Goal: Entertainment & Leisure: Consume media (video, audio)

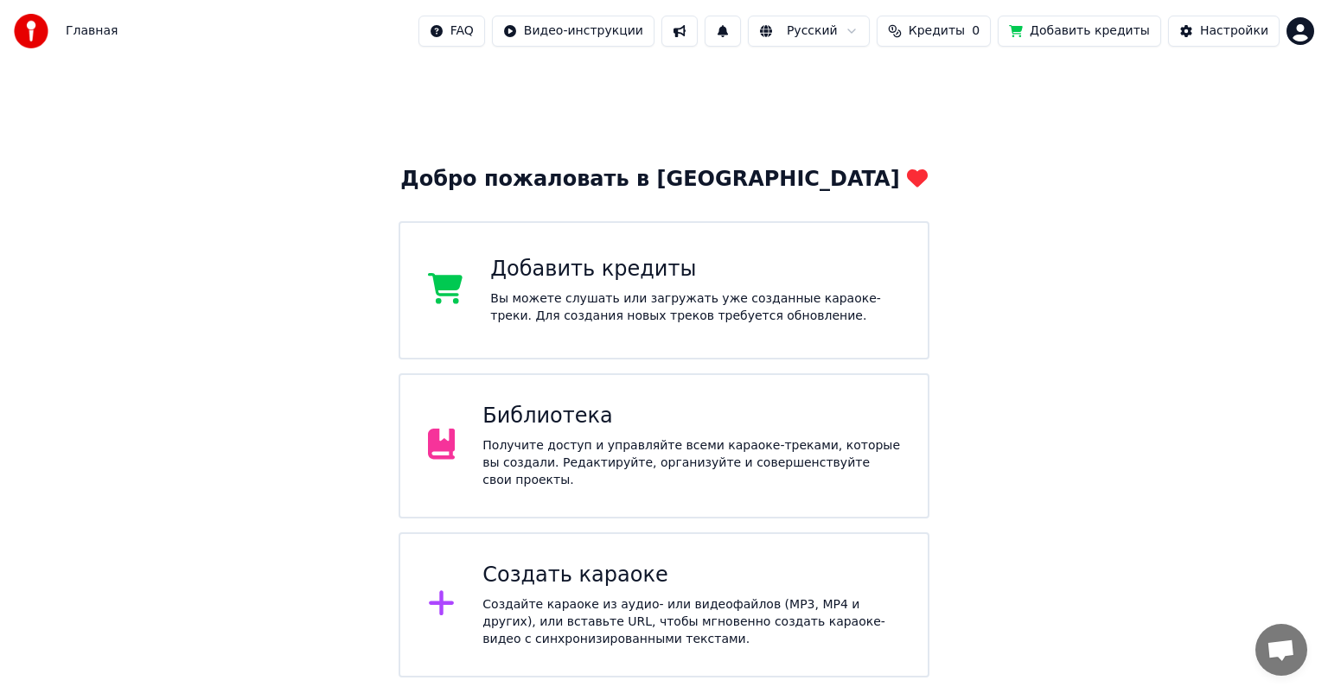
click at [598, 430] on div "Библиотека" at bounding box center [691, 417] width 418 height 28
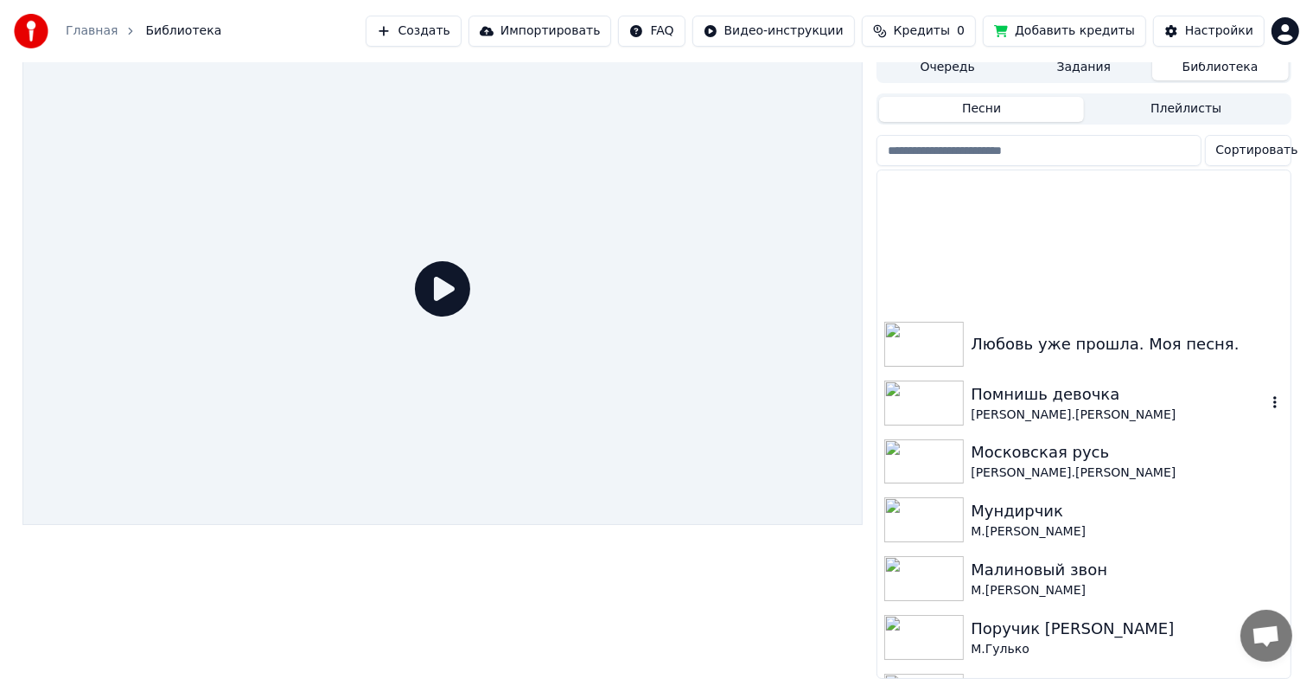
scroll to position [692, 0]
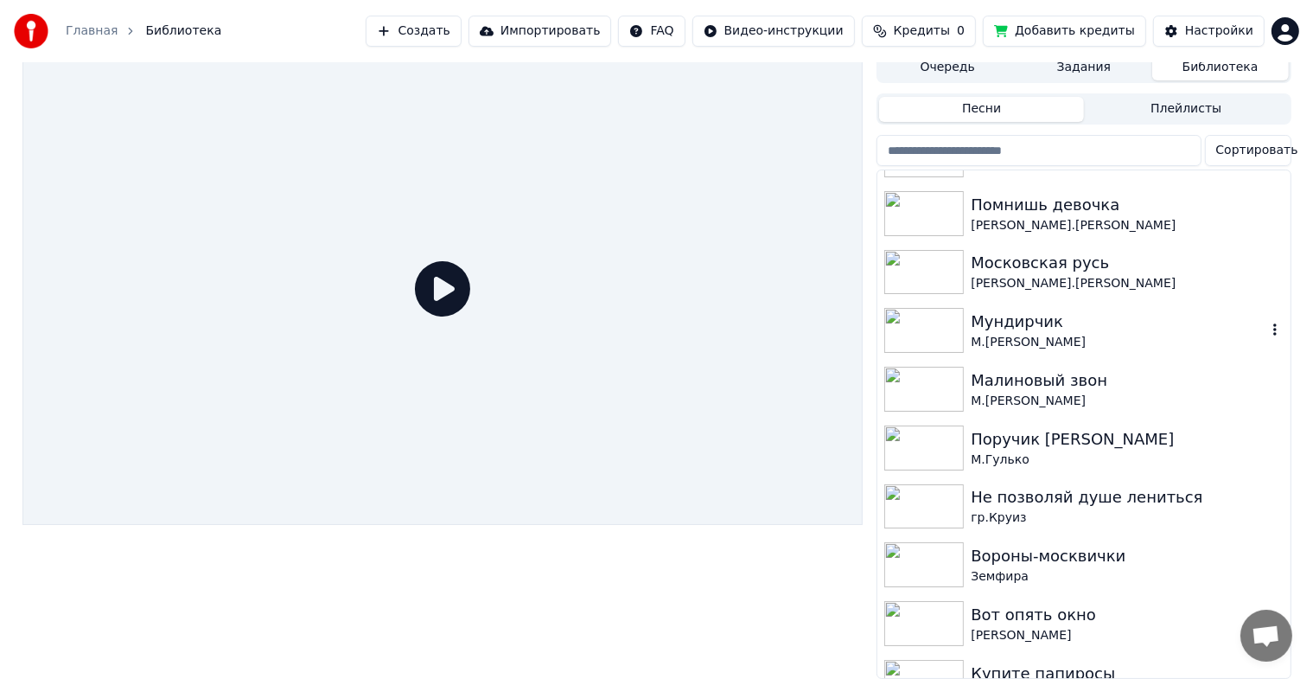
click at [902, 320] on img at bounding box center [924, 330] width 80 height 45
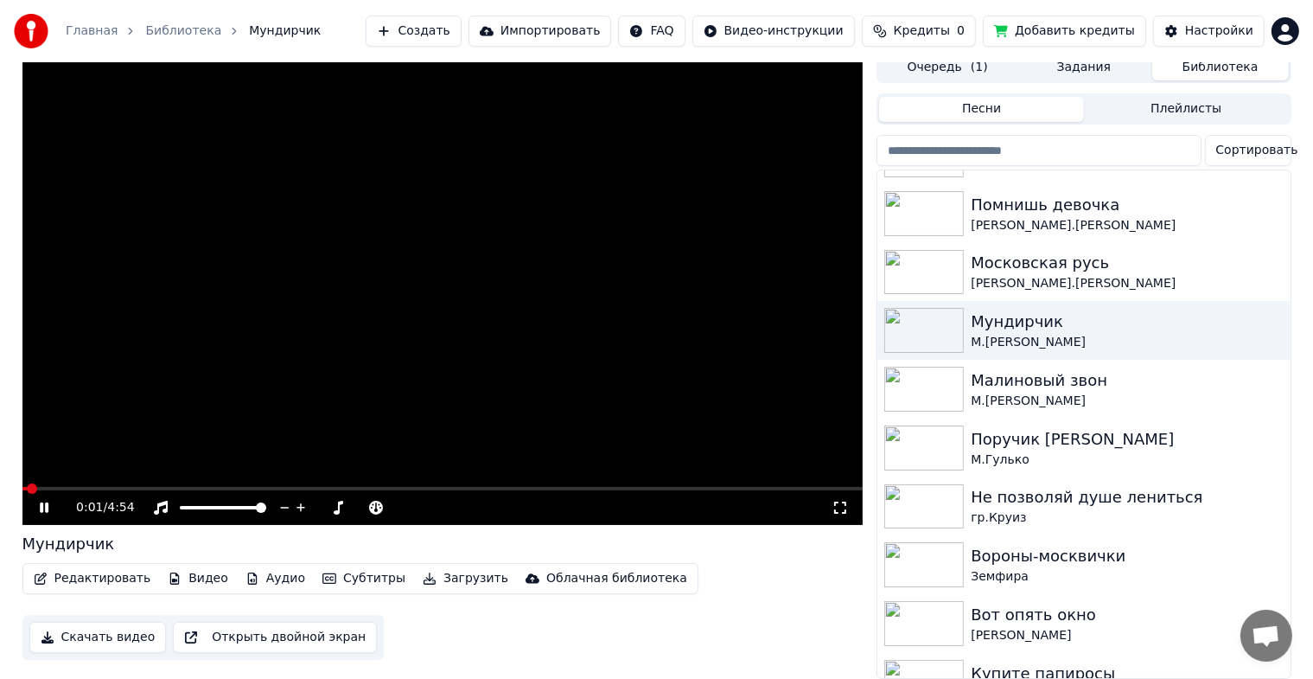
click at [47, 502] on icon at bounding box center [44, 507] width 9 height 10
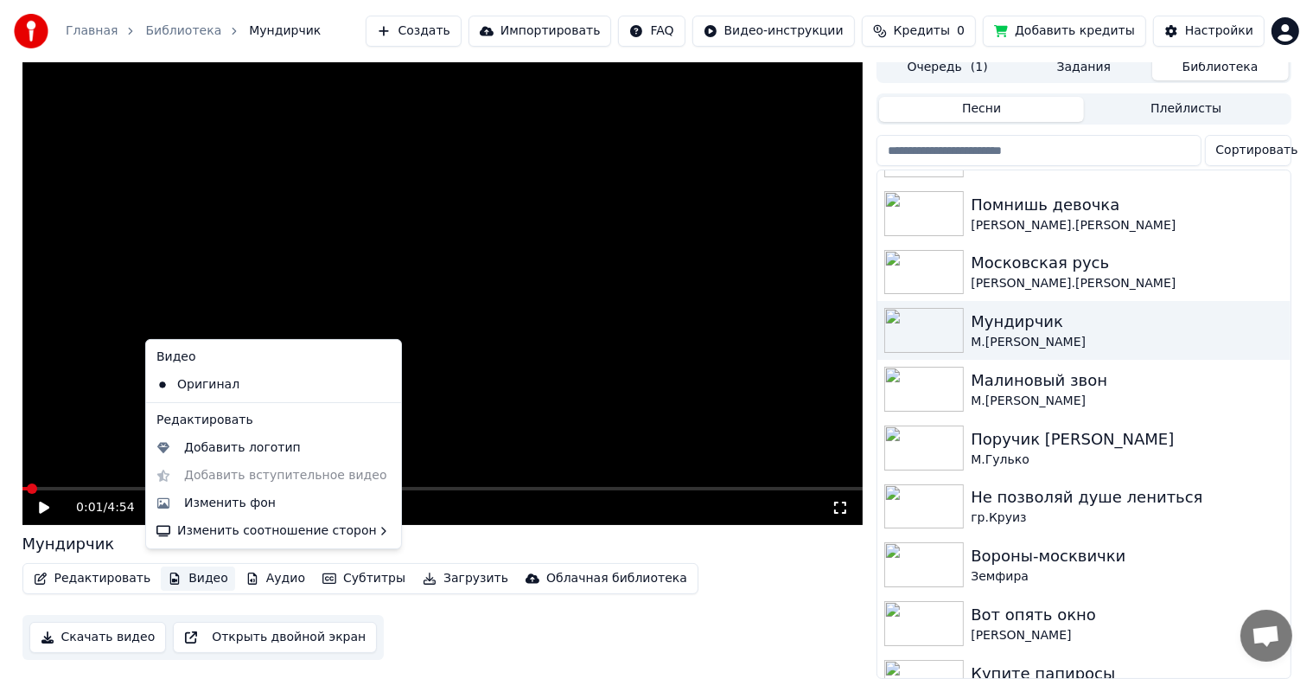
click at [184, 569] on button "Видео" at bounding box center [198, 578] width 74 height 24
click at [232, 510] on div "Изменить фон" at bounding box center [230, 502] width 92 height 17
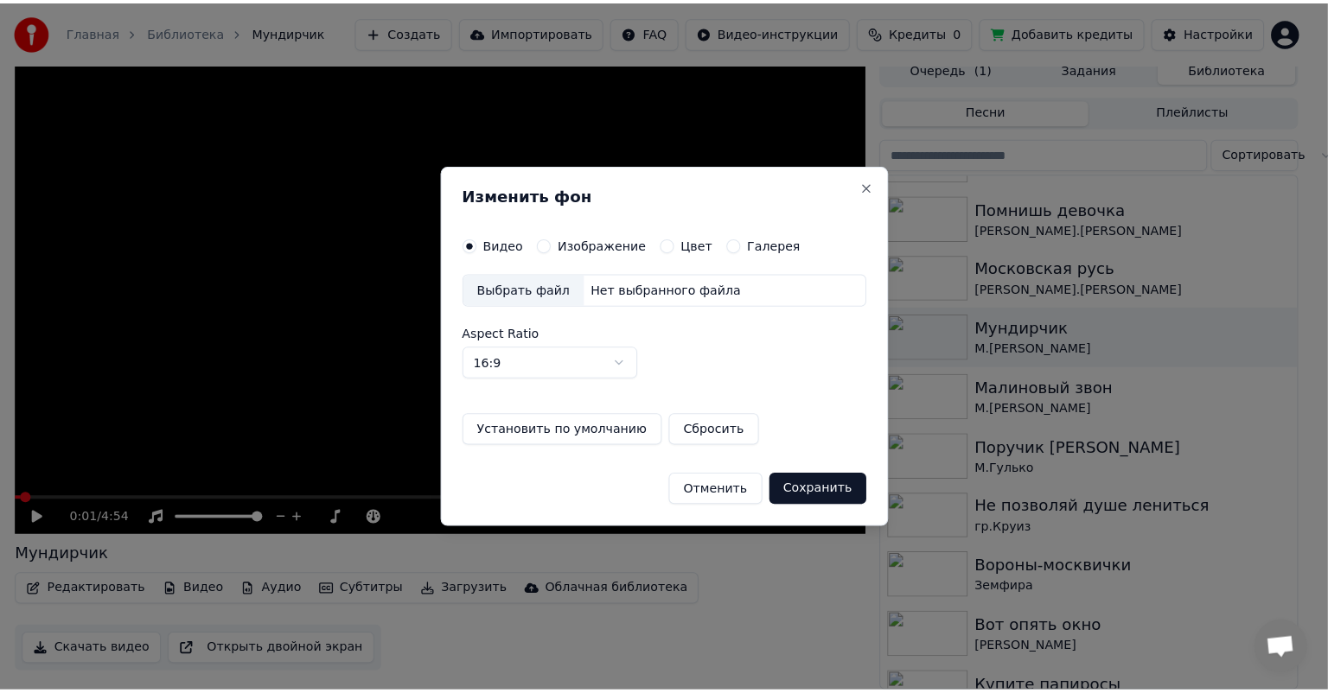
scroll to position [7, 0]
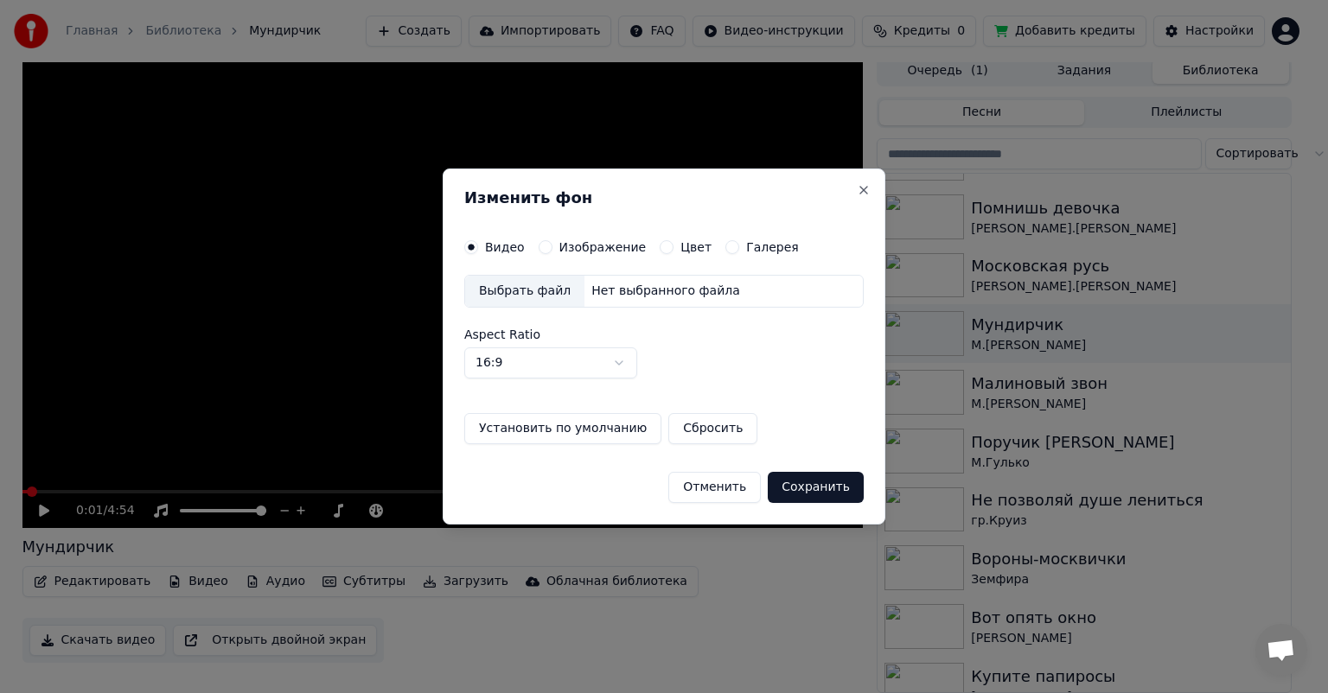
click at [587, 249] on label "Изображение" at bounding box center [602, 247] width 87 height 12
click at [552, 249] on button "Изображение" at bounding box center [546, 247] width 14 height 14
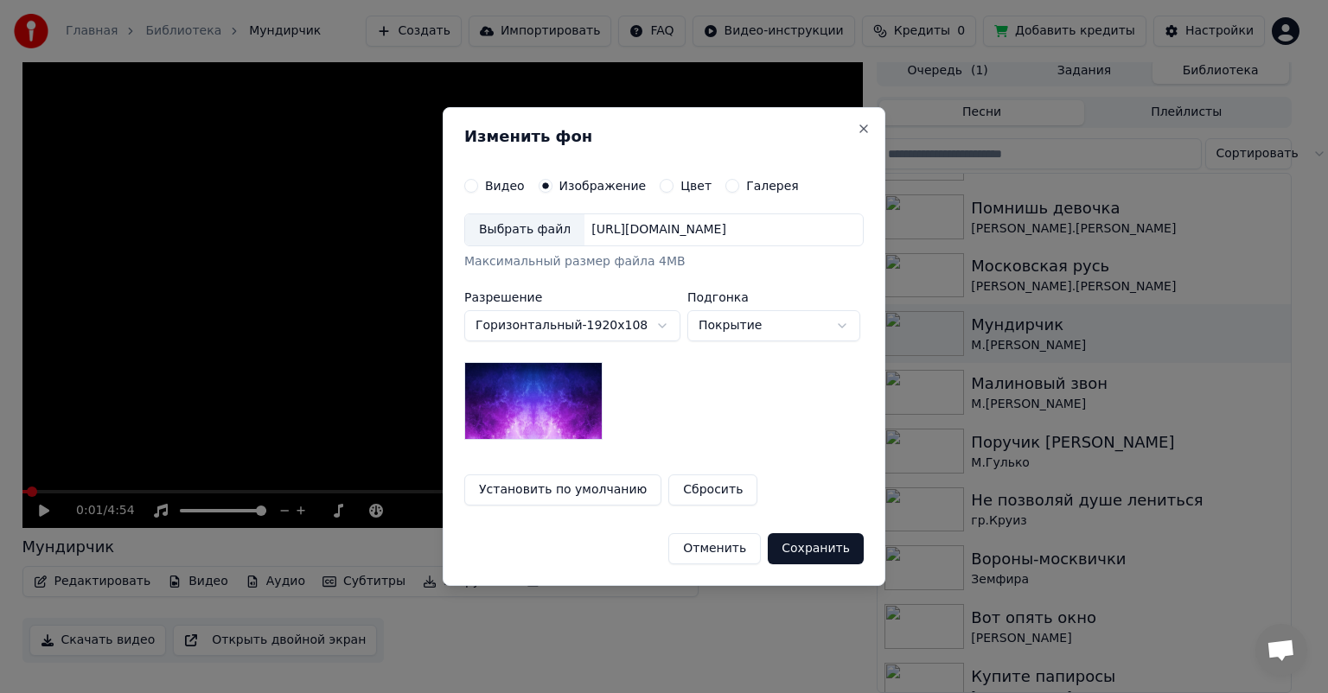
click at [543, 220] on div "Выбрать файл" at bounding box center [524, 229] width 119 height 31
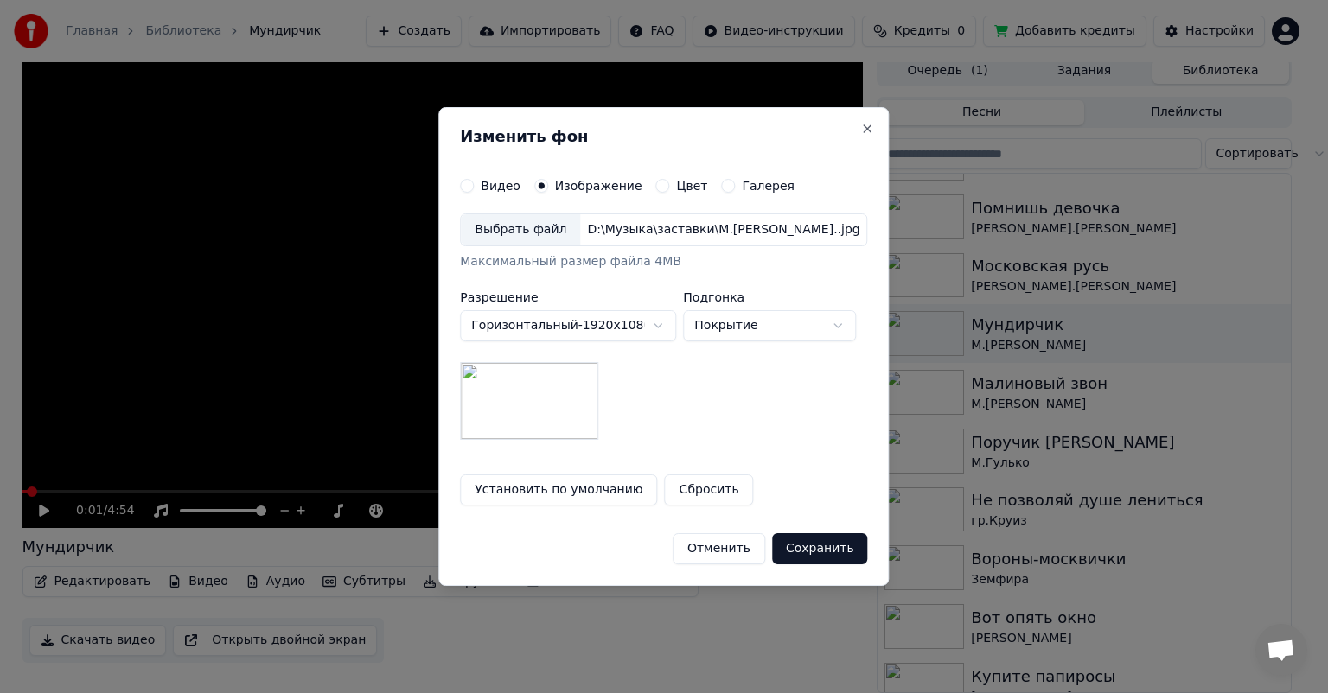
click at [839, 541] on button "Сохранить" at bounding box center [820, 548] width 96 height 31
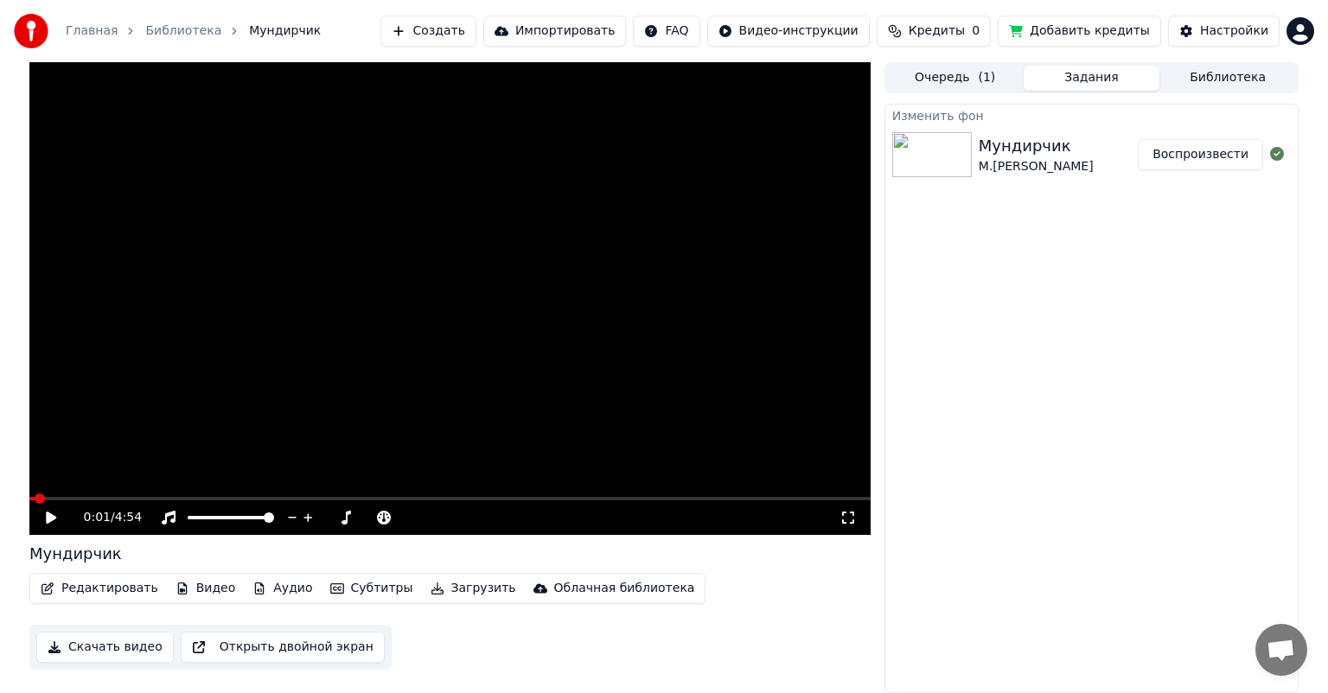
drag, startPoint x: 906, startPoint y: 225, endPoint x: 889, endPoint y: 225, distance: 17.3
click at [901, 225] on div "Изменить [PERSON_NAME] [PERSON_NAME]Звездинский Воспроизвести" at bounding box center [1091, 399] width 414 height 590
click at [1183, 153] on button "Воспроизвести" at bounding box center [1200, 154] width 125 height 31
click at [1183, 152] on button "Воспроизвести" at bounding box center [1200, 154] width 125 height 31
click at [55, 515] on icon at bounding box center [63, 518] width 41 height 14
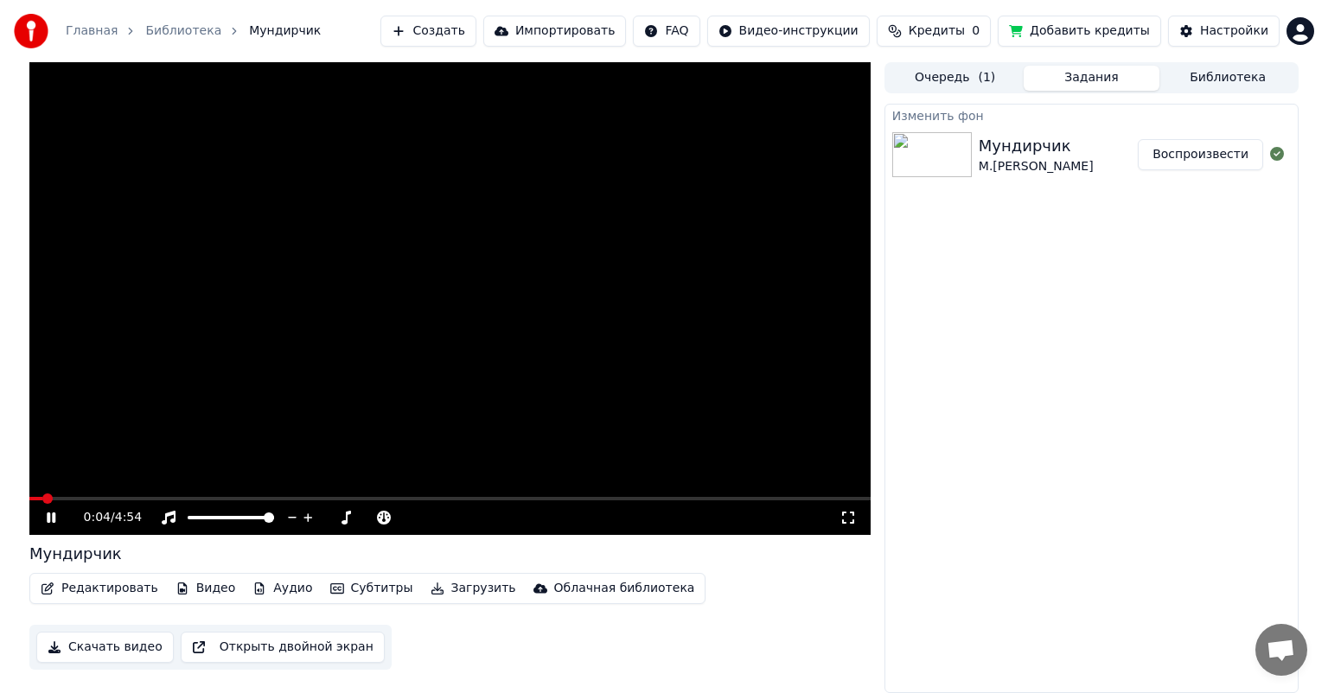
click at [54, 507] on div "0:04 / 4:54" at bounding box center [449, 517] width 841 height 35
click at [52, 512] on icon at bounding box center [63, 518] width 41 height 14
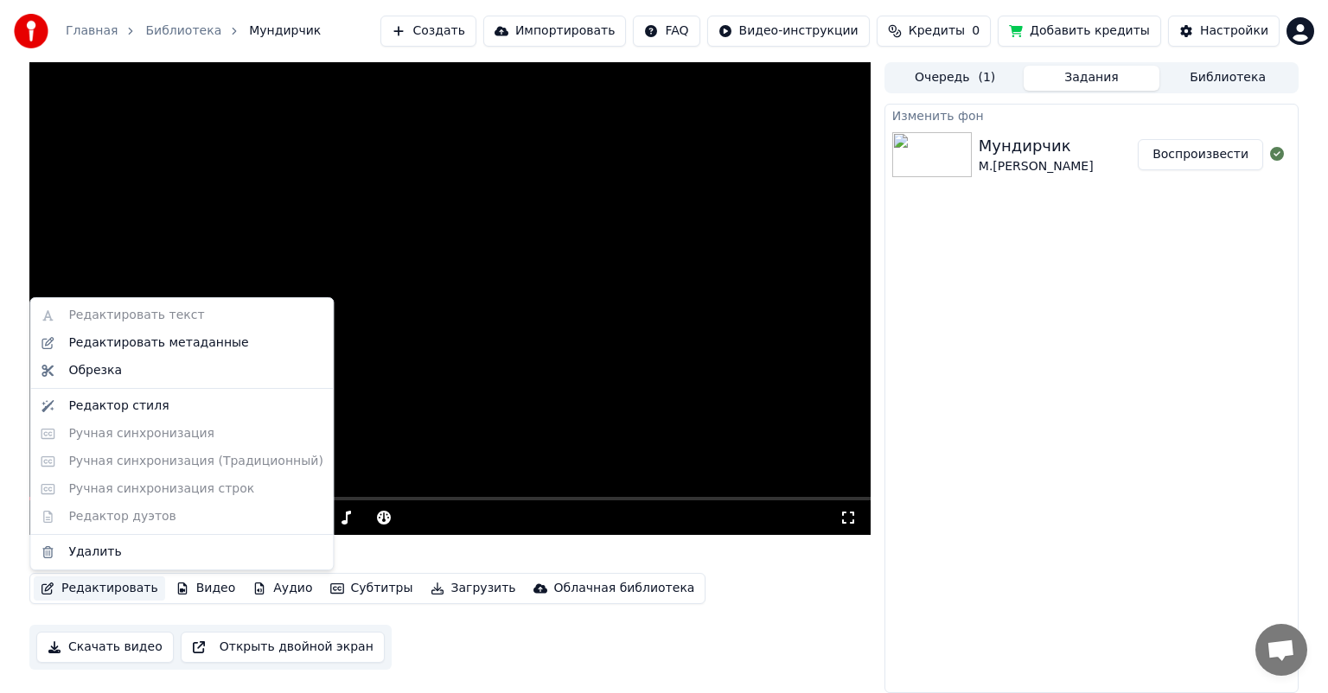
click at [74, 582] on button "Редактировать" at bounding box center [99, 589] width 131 height 24
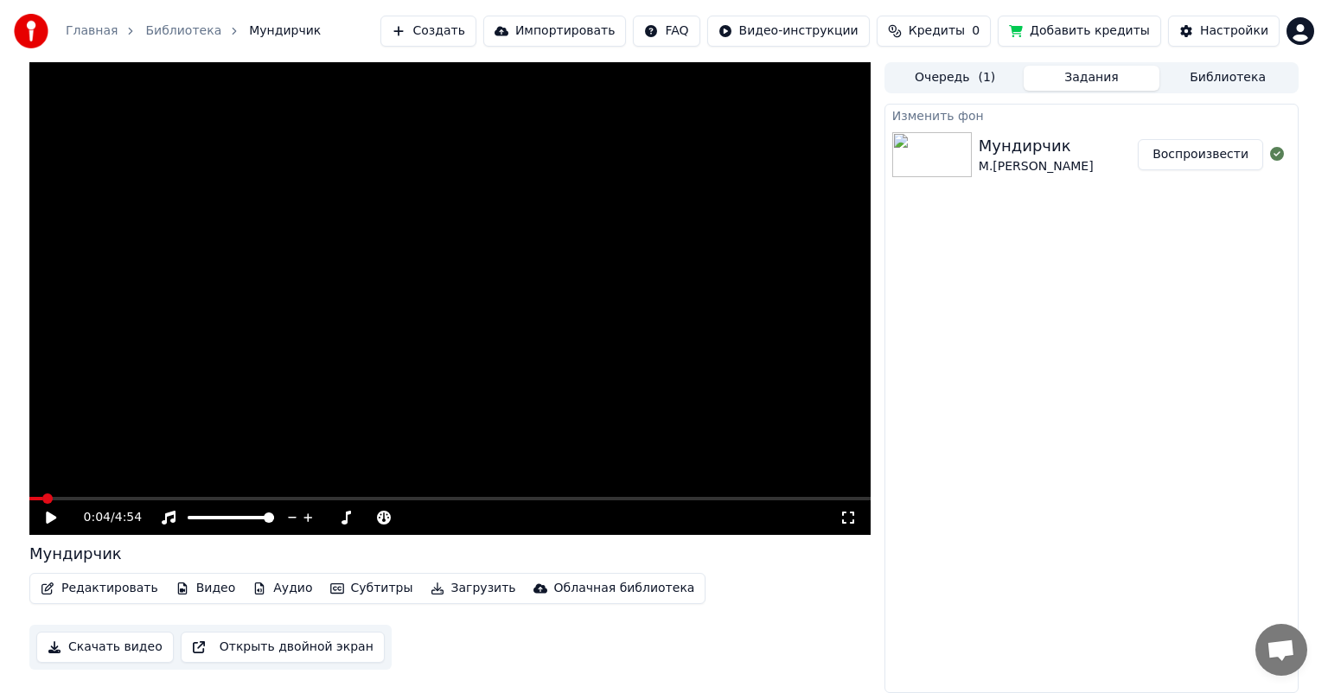
click at [304, 221] on video at bounding box center [449, 298] width 841 height 473
click at [52, 517] on icon at bounding box center [51, 518] width 9 height 10
click at [52, 517] on icon at bounding box center [51, 518] width 10 height 12
click at [443, 577] on button "Загрузить" at bounding box center [473, 589] width 99 height 24
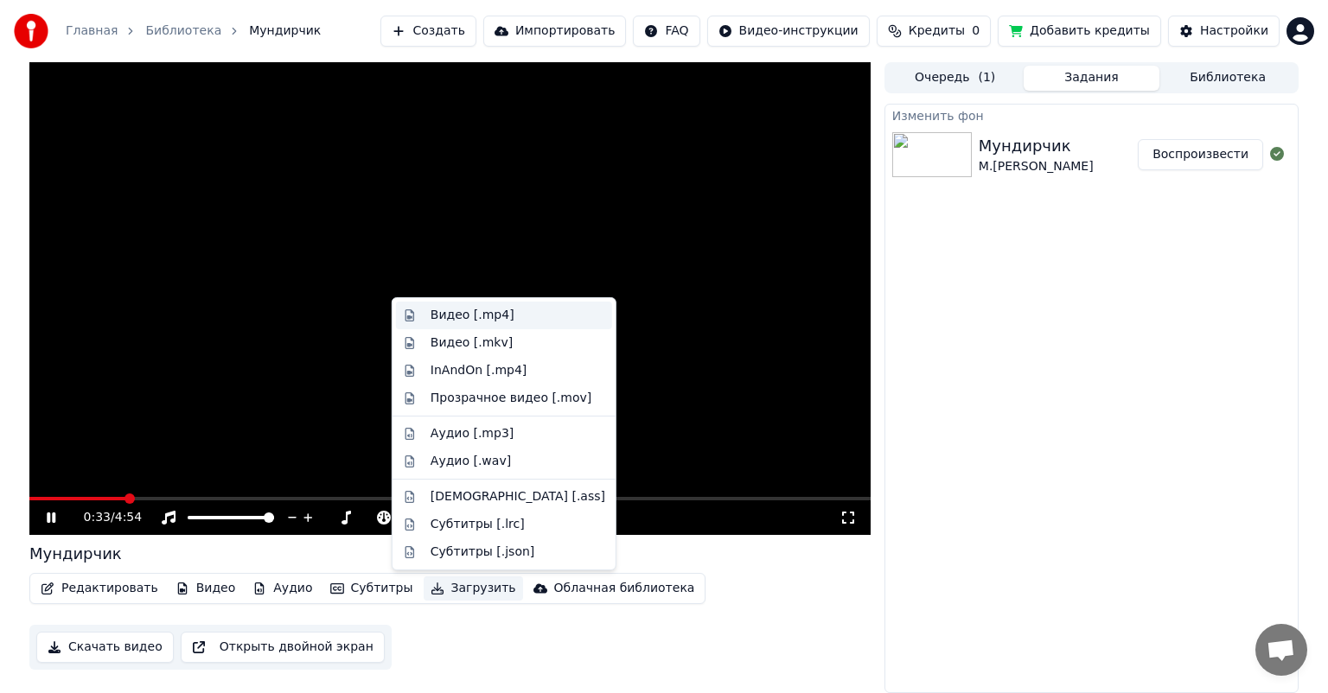
click at [478, 320] on div "Видео [.mp4]" at bounding box center [472, 315] width 84 height 17
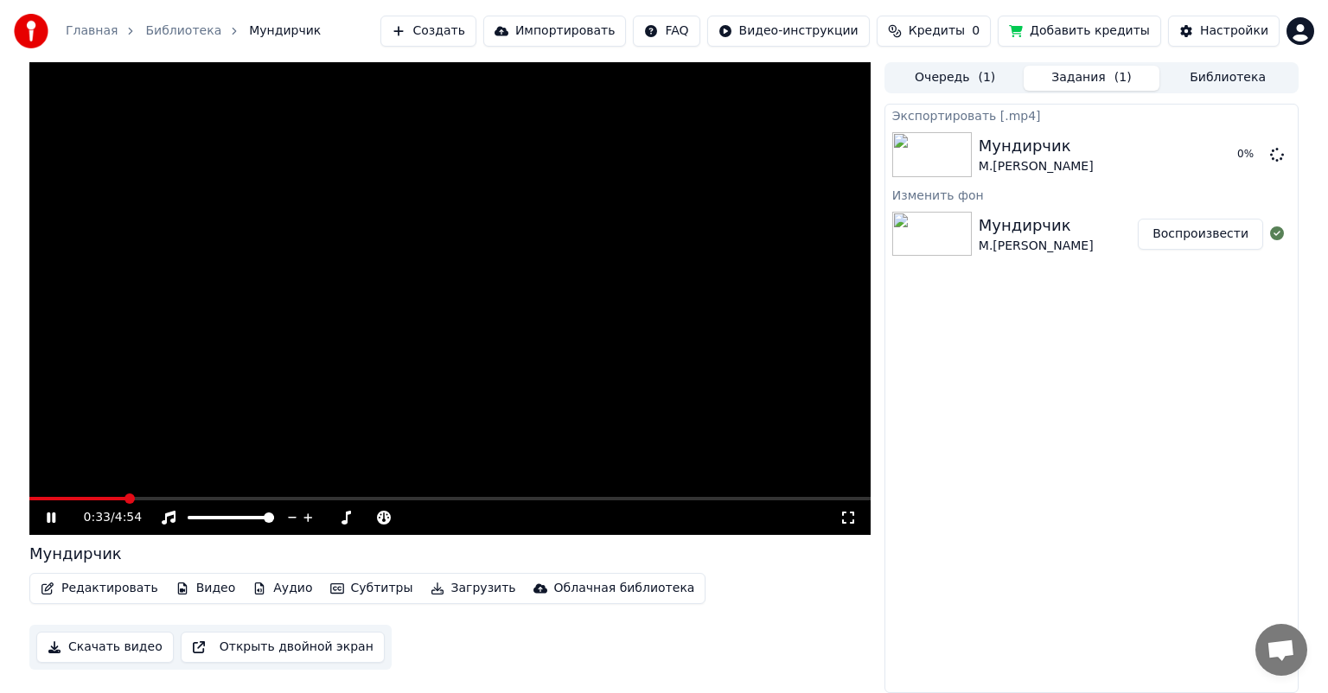
click at [53, 515] on icon at bounding box center [51, 518] width 9 height 10
click at [563, 457] on video at bounding box center [449, 298] width 841 height 473
click at [1224, 162] on button "Показать" at bounding box center [1218, 154] width 89 height 31
click at [1227, 150] on button "Показать" at bounding box center [1218, 154] width 89 height 31
click at [1236, 154] on button "Показать" at bounding box center [1218, 154] width 89 height 31
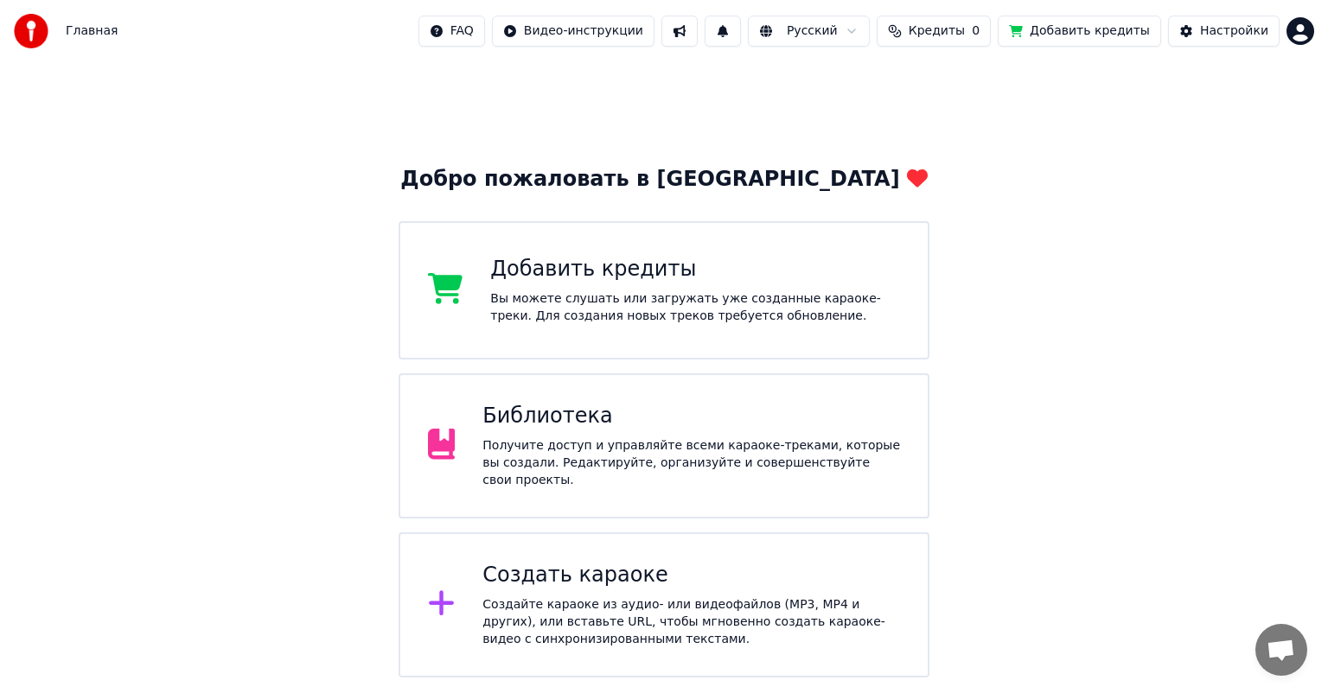
click at [754, 394] on div "Библиотека Получите доступ и управляйте всеми караоке-треками, которые вы созда…" at bounding box center [663, 445] width 531 height 145
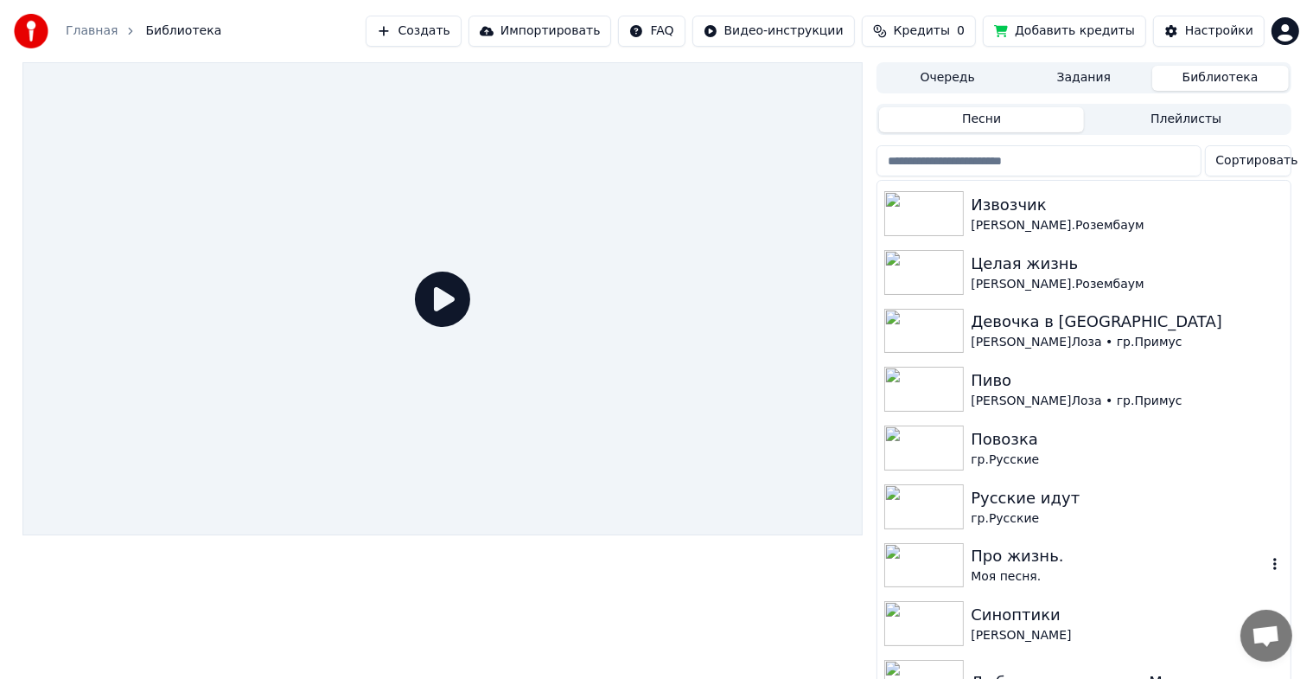
scroll to position [432, 0]
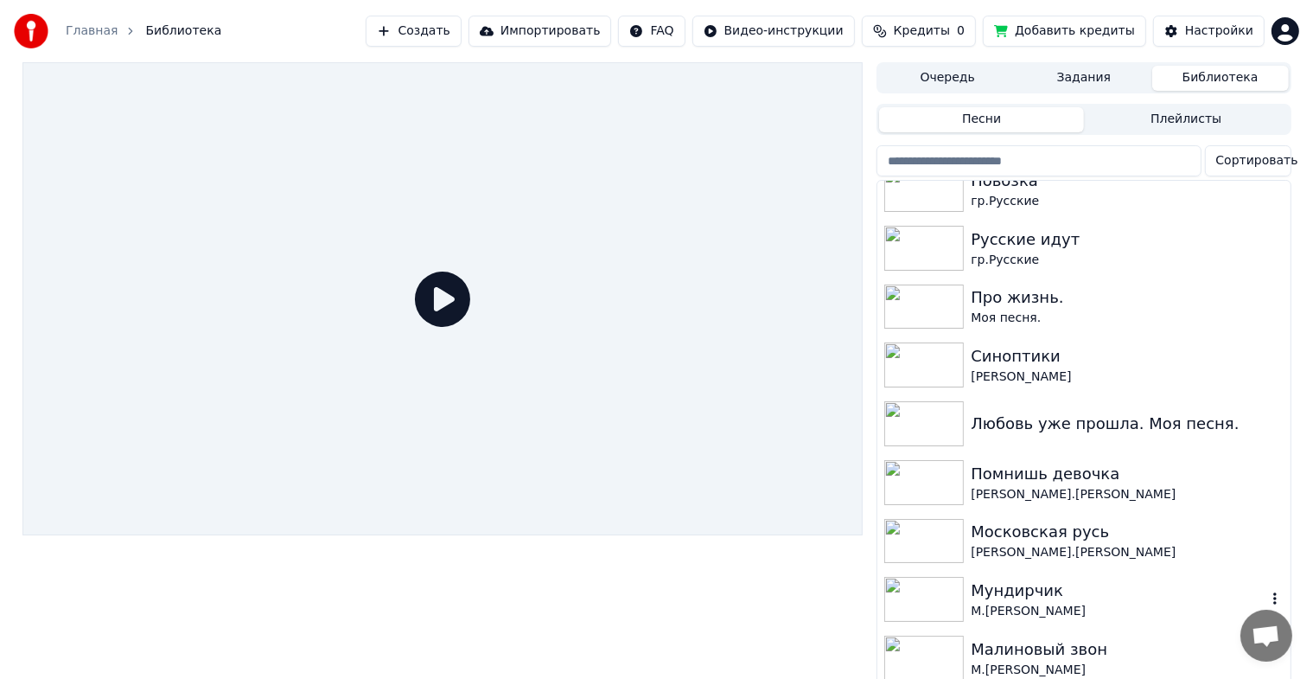
click at [930, 598] on img at bounding box center [924, 599] width 80 height 45
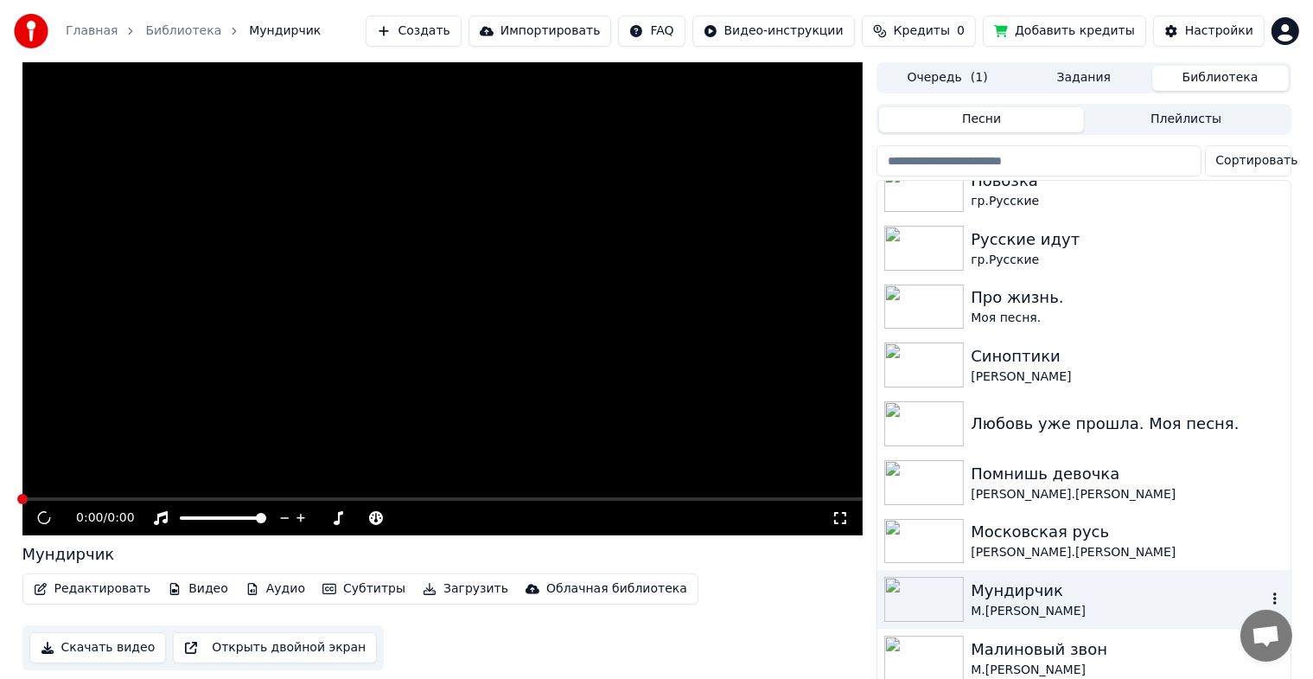
click at [930, 598] on img at bounding box center [924, 599] width 80 height 45
click at [80, 500] on span at bounding box center [442, 498] width 841 height 3
click at [138, 497] on span at bounding box center [442, 498] width 841 height 3
click at [349, 588] on button "Субтитры" at bounding box center [364, 589] width 97 height 24
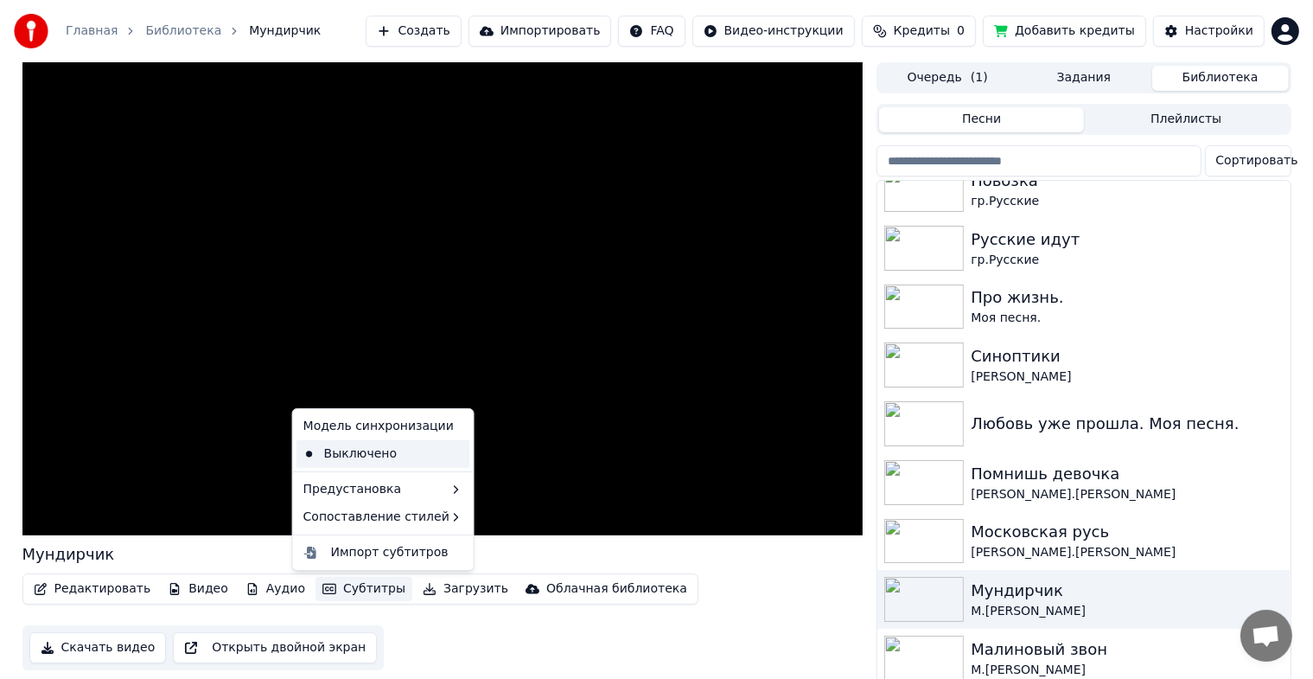
click at [338, 446] on div "Выключено" at bounding box center [383, 454] width 174 height 28
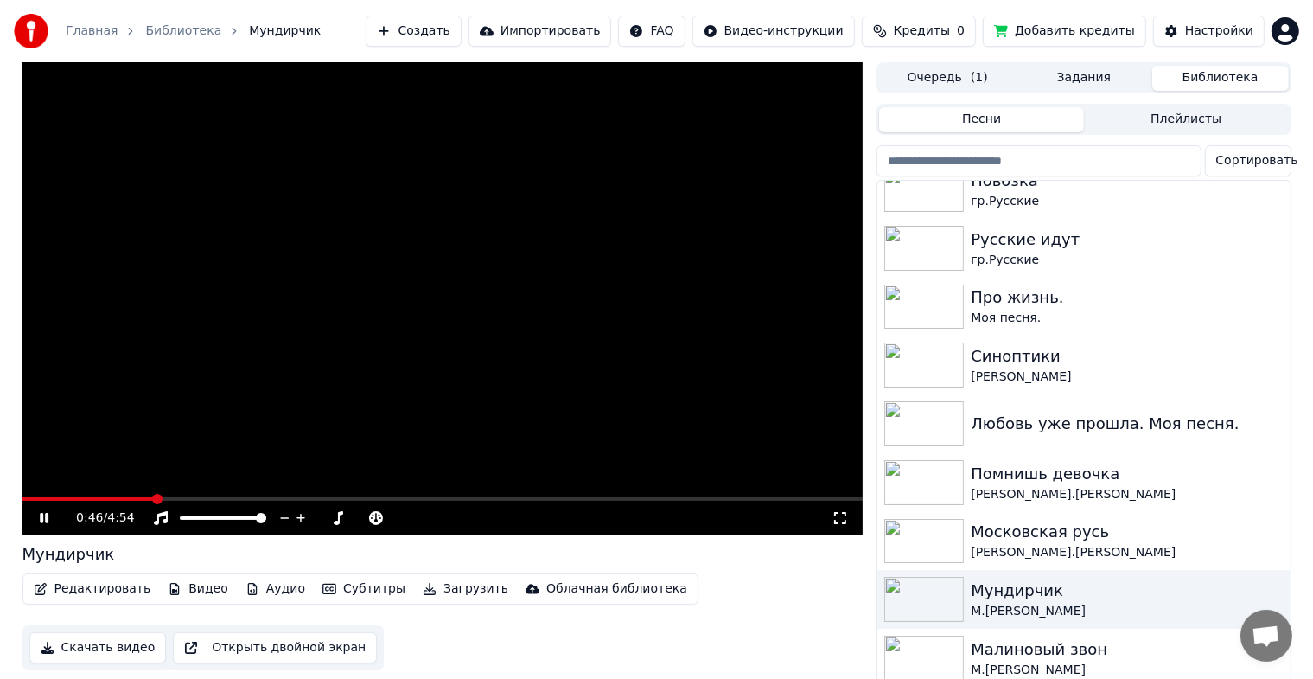
click at [201, 494] on video at bounding box center [442, 298] width 841 height 473
click at [262, 496] on video at bounding box center [442, 298] width 841 height 473
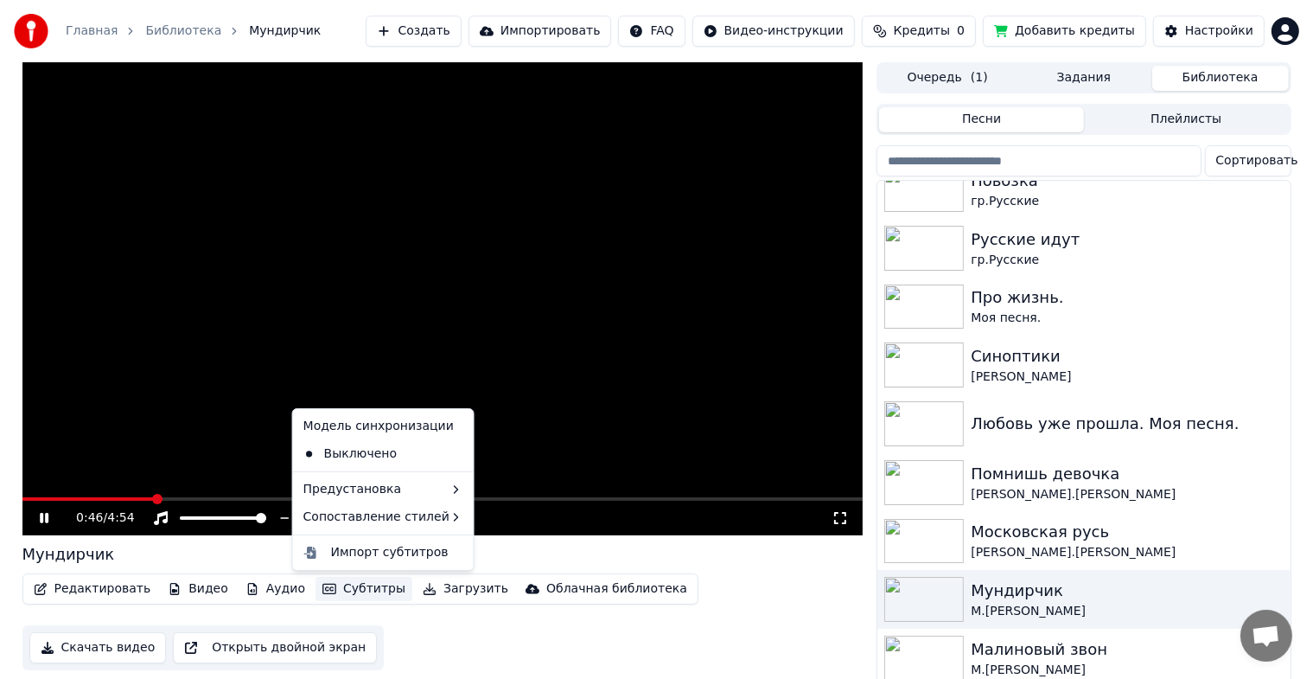
click at [329, 587] on button "Субтитры" at bounding box center [364, 589] width 97 height 24
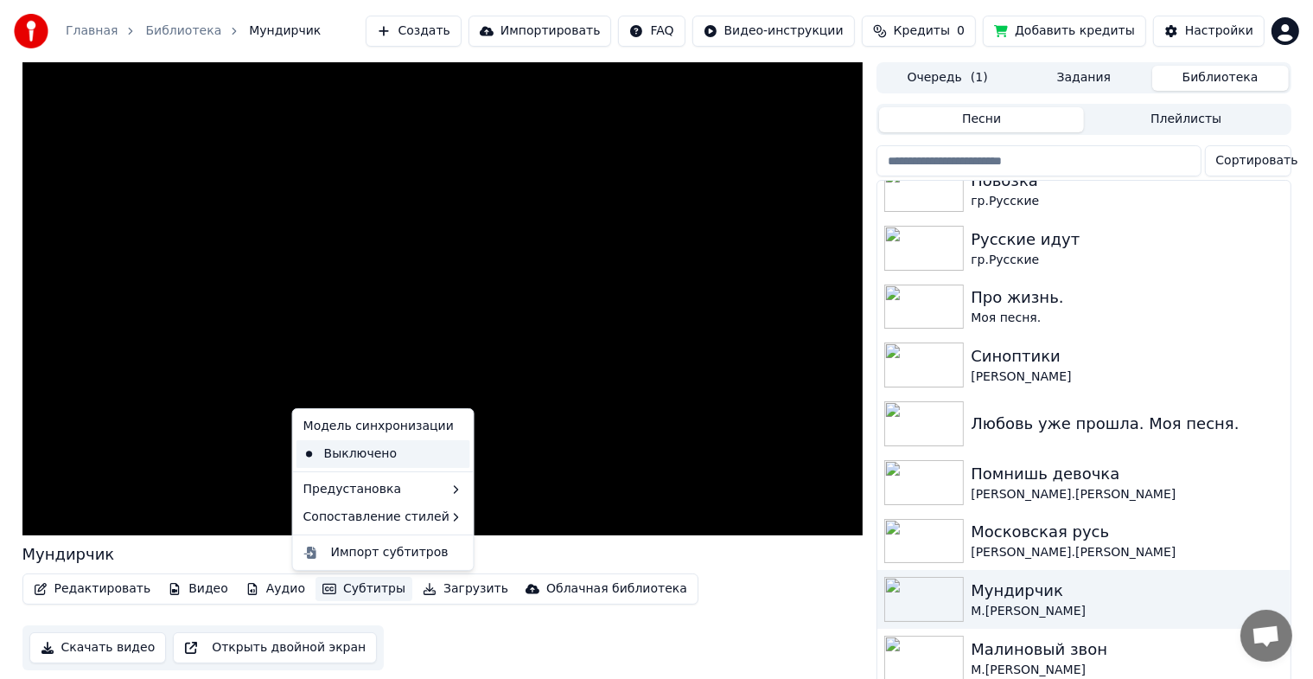
click at [332, 462] on div "Выключено" at bounding box center [383, 454] width 174 height 28
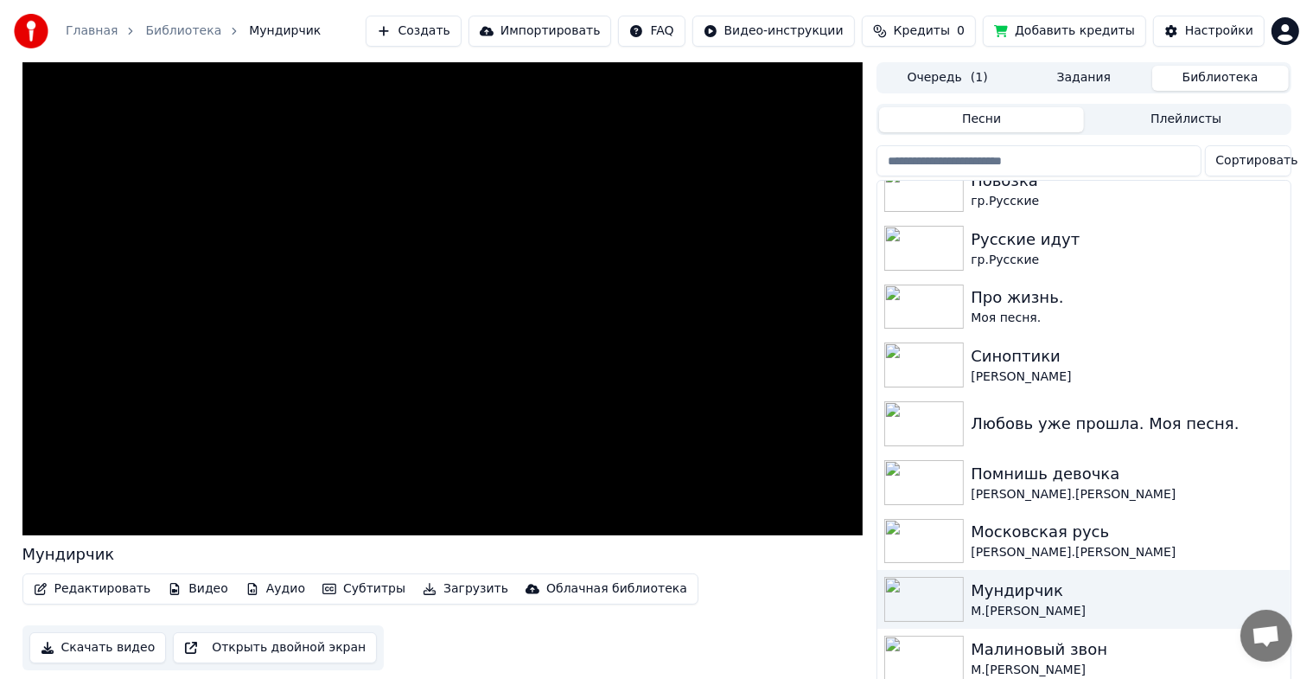
click at [335, 589] on button "Субтитры" at bounding box center [364, 589] width 97 height 24
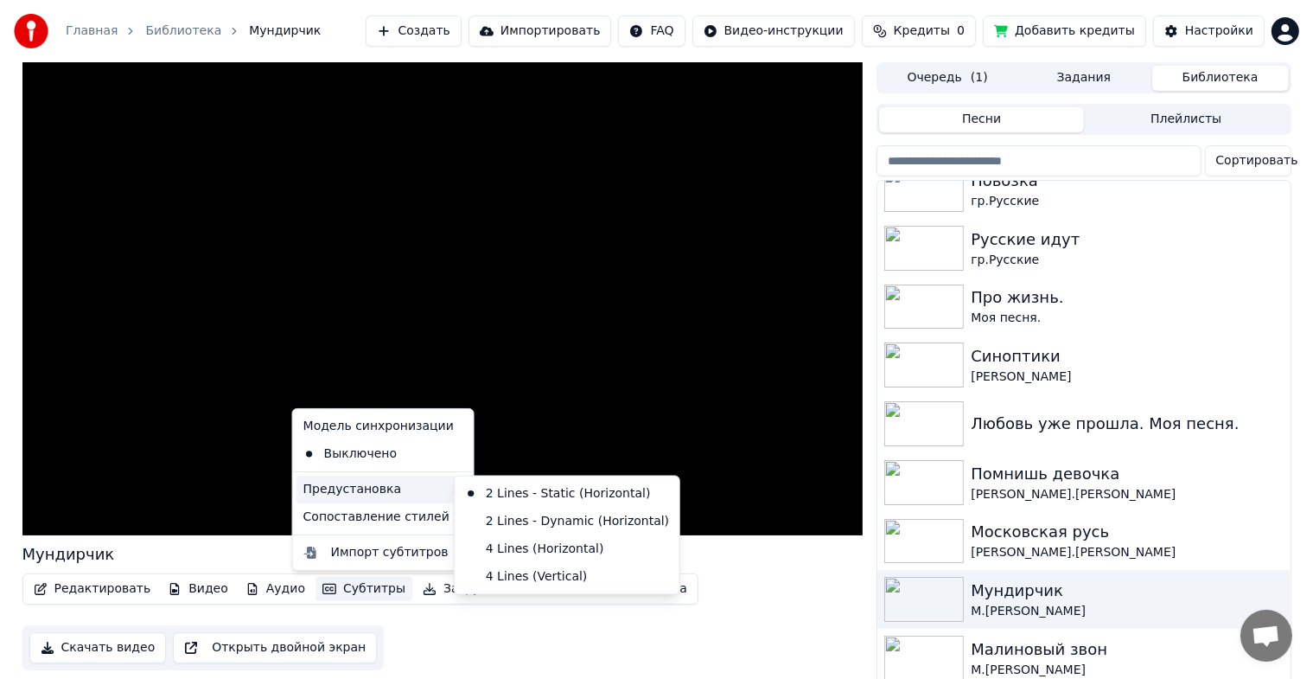
click at [379, 488] on div "Предустановка" at bounding box center [383, 489] width 174 height 28
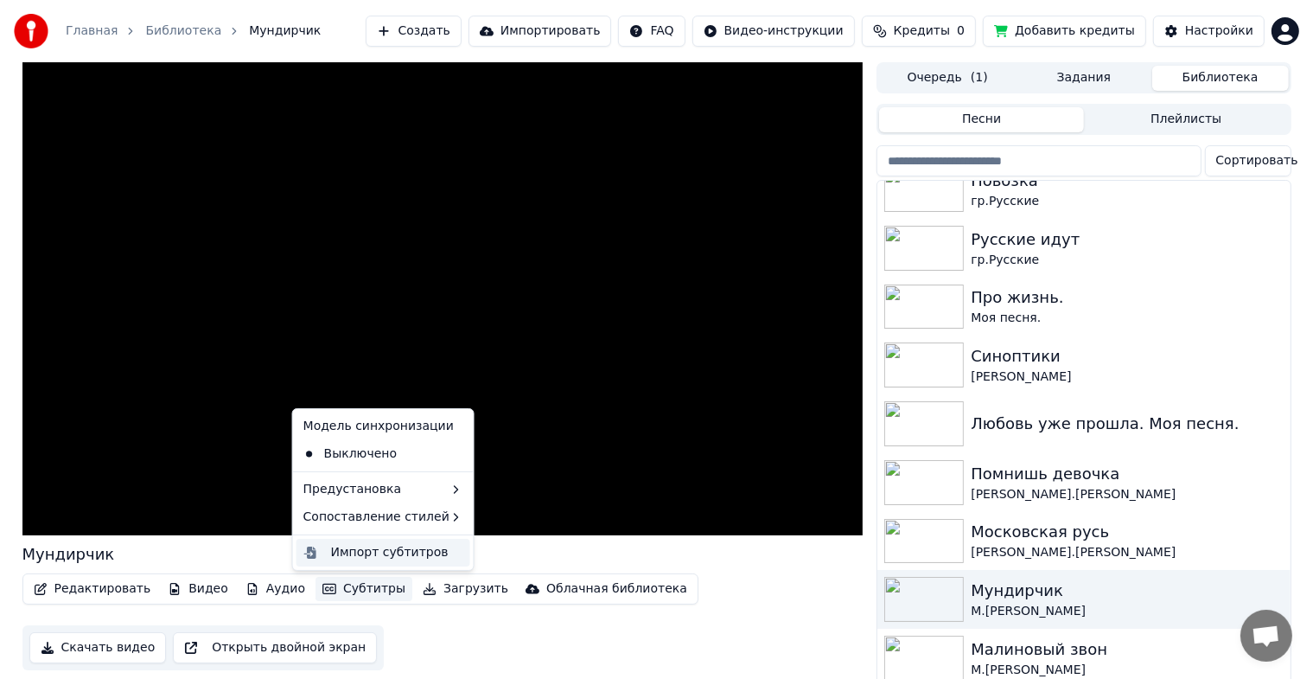
click at [363, 552] on div "Импорт субтитров" at bounding box center [390, 552] width 118 height 17
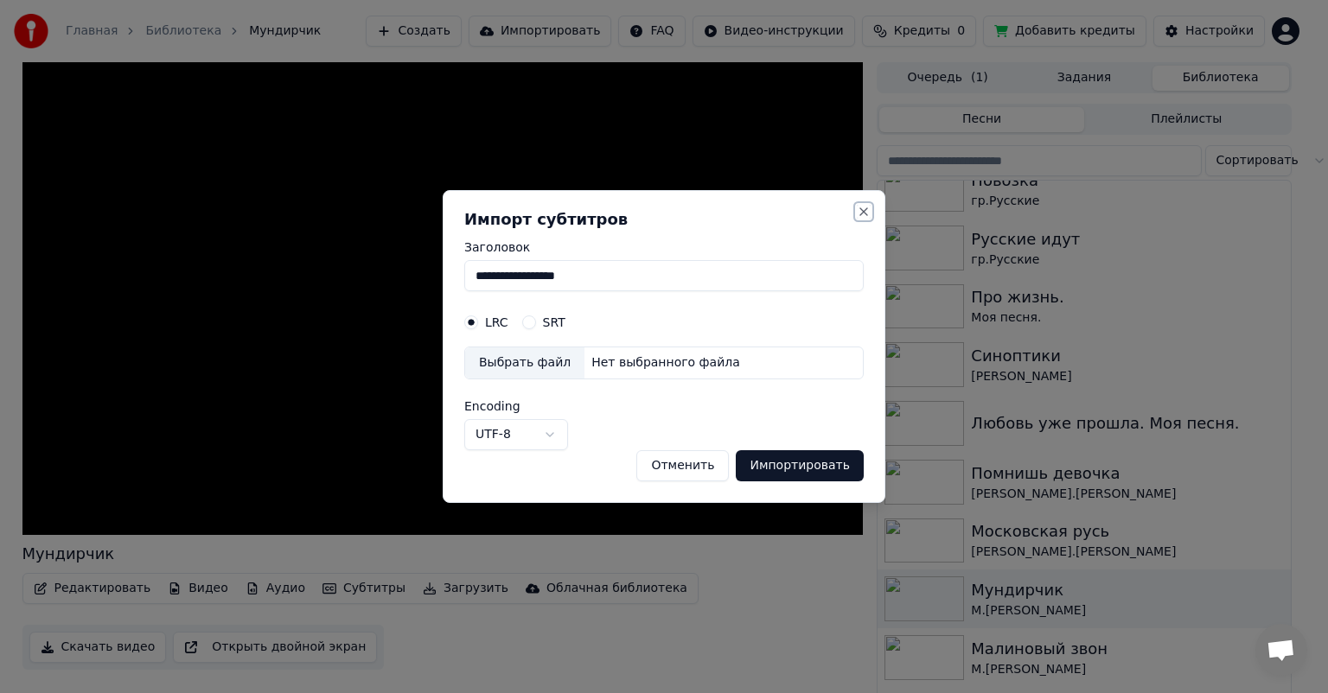
click at [864, 208] on button "Close" at bounding box center [864, 212] width 14 height 14
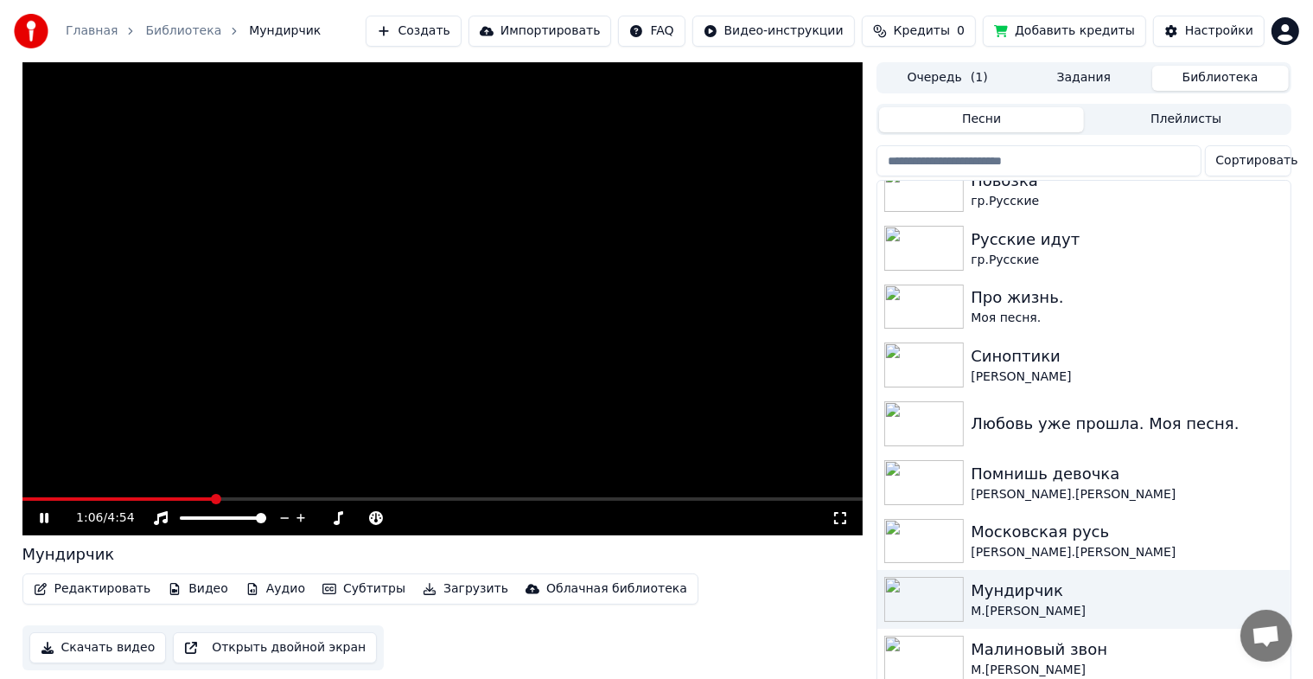
click at [124, 588] on button "Редактировать" at bounding box center [92, 589] width 131 height 24
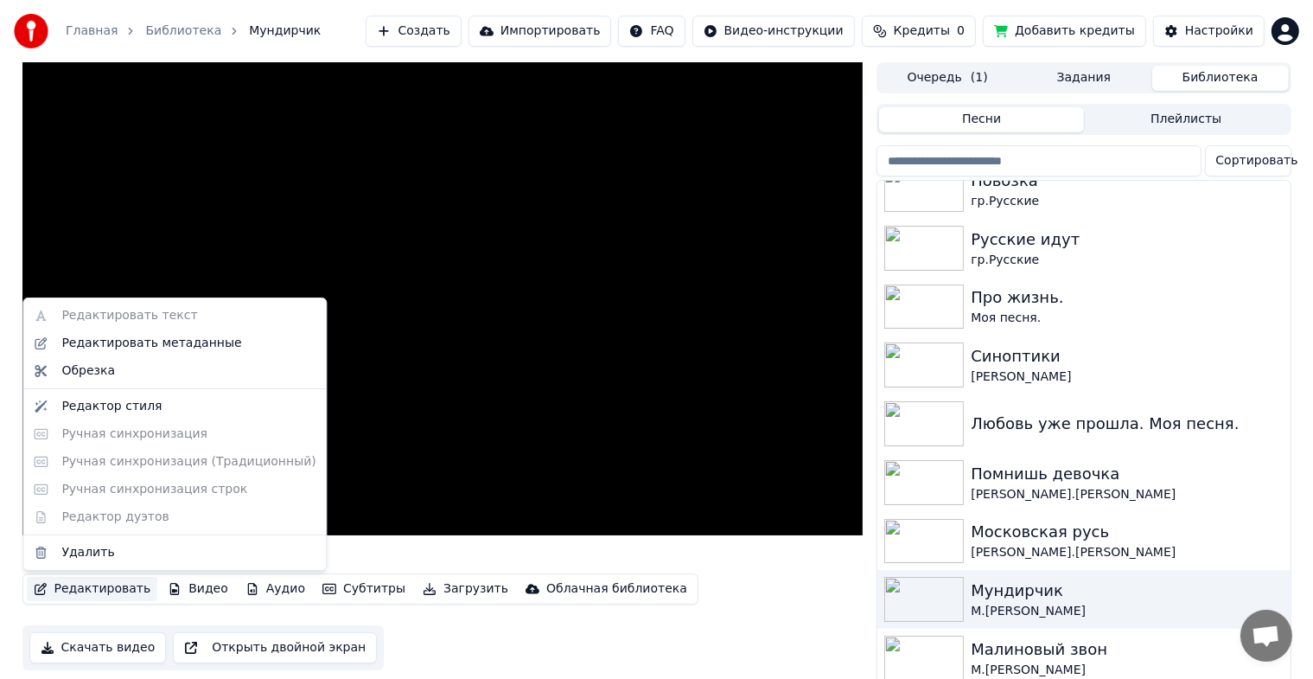
click at [97, 317] on div "Редактировать текст Редактировать метаданные Обрезка Редактор стиля Ручная синх…" at bounding box center [174, 433] width 304 height 273
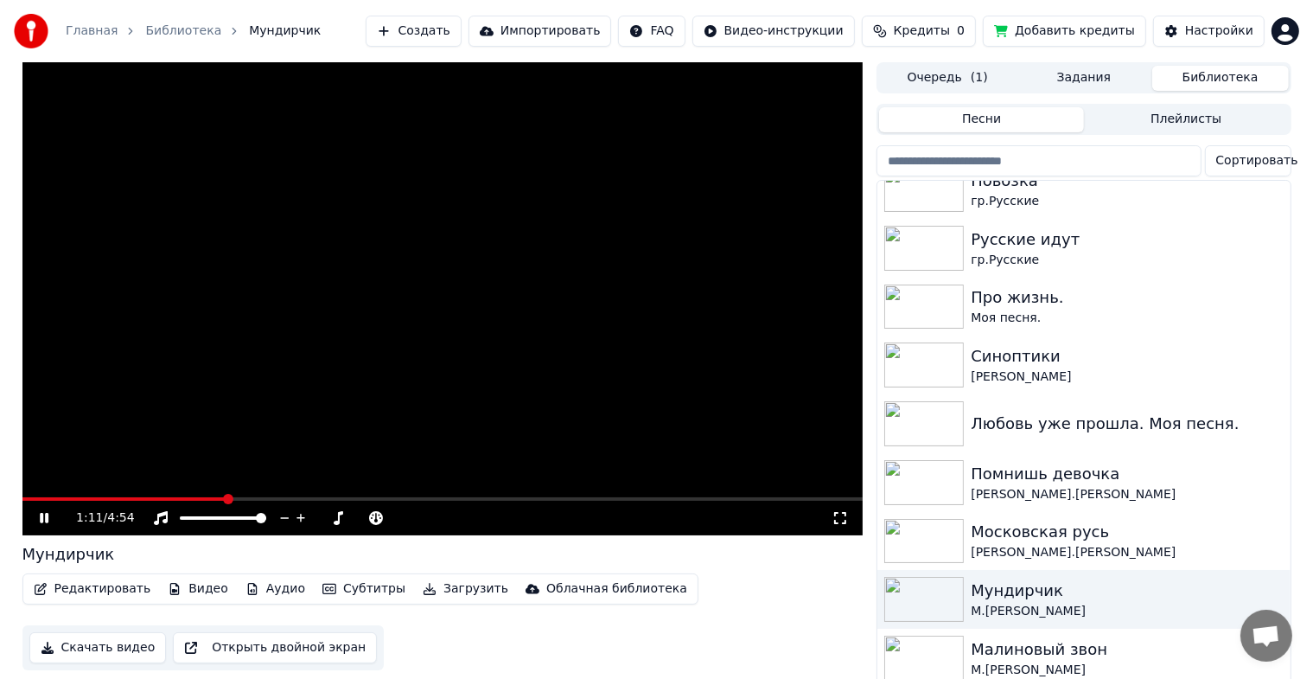
click at [328, 239] on video at bounding box center [442, 298] width 841 height 473
click at [44, 521] on icon at bounding box center [44, 518] width 10 height 12
click at [44, 521] on icon at bounding box center [56, 518] width 41 height 14
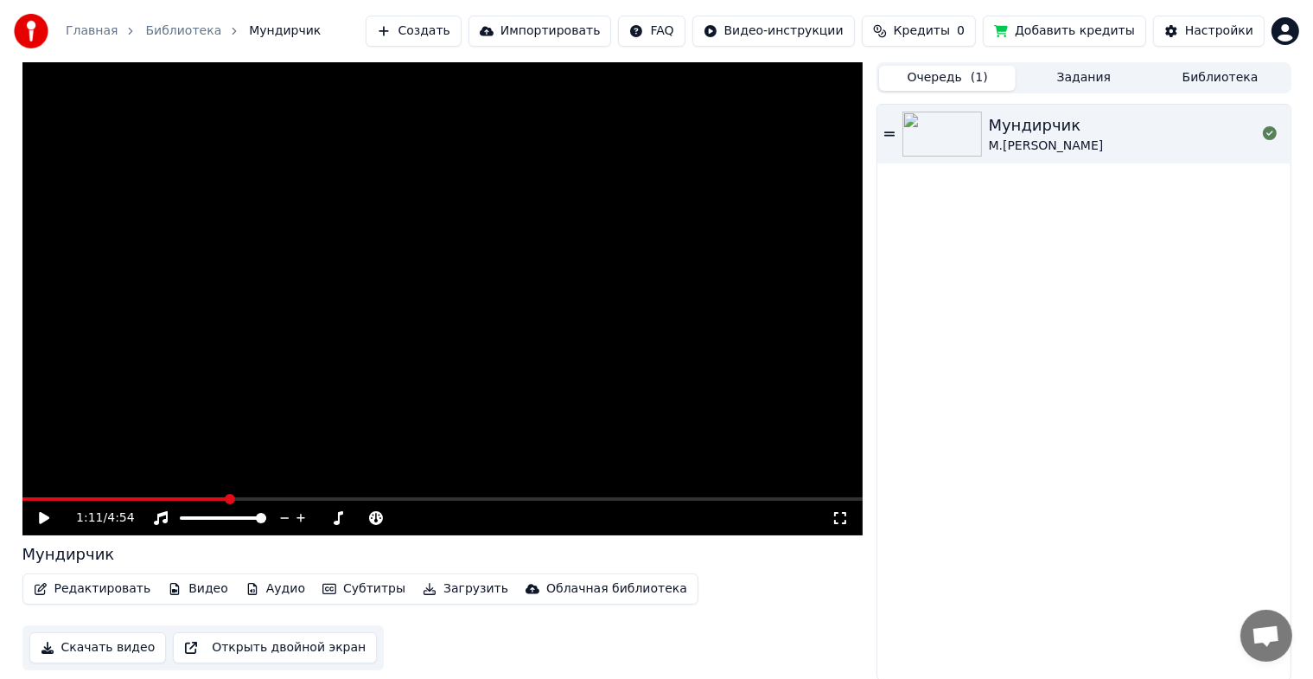
click at [959, 76] on button "Очередь ( 1 )" at bounding box center [947, 78] width 137 height 25
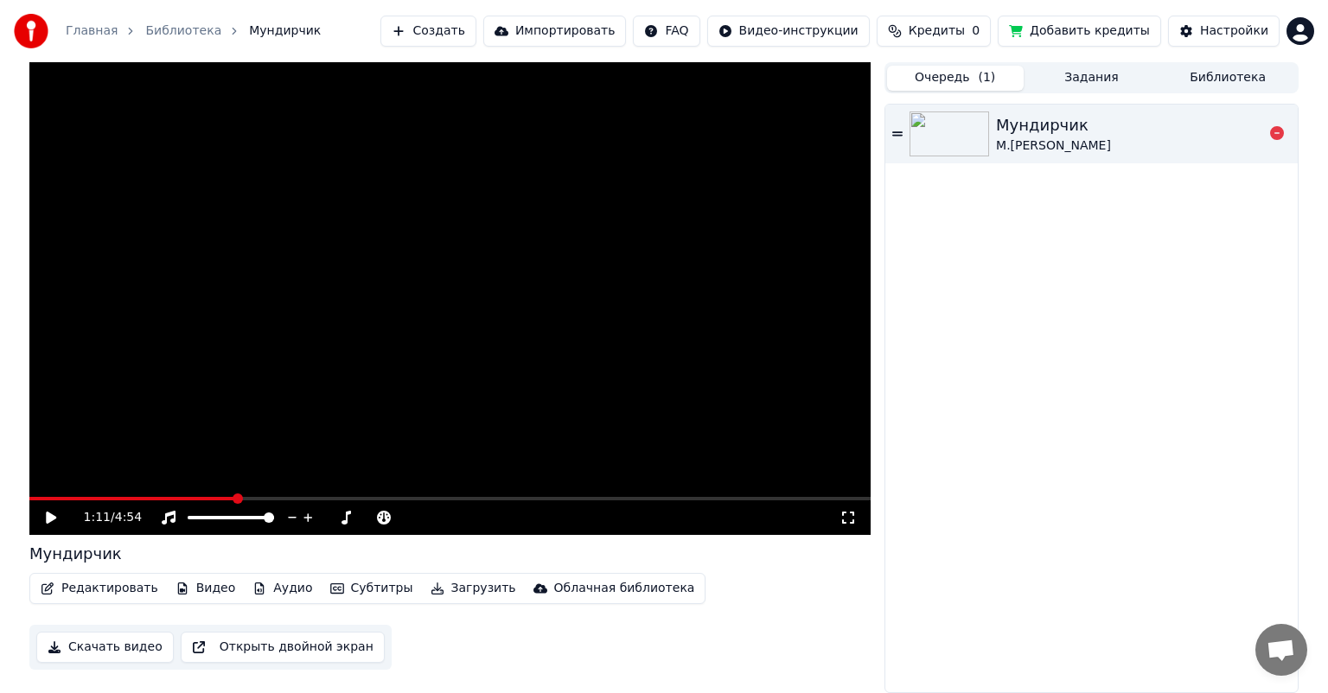
click at [938, 152] on img at bounding box center [949, 134] width 80 height 45
click at [947, 136] on img at bounding box center [949, 134] width 80 height 45
click at [173, 496] on div "Инструментальное Инструментальное" at bounding box center [174, 491] width 125 height 24
click at [145, 498] on span at bounding box center [449, 498] width 841 height 3
click at [220, 498] on span at bounding box center [449, 498] width 841 height 3
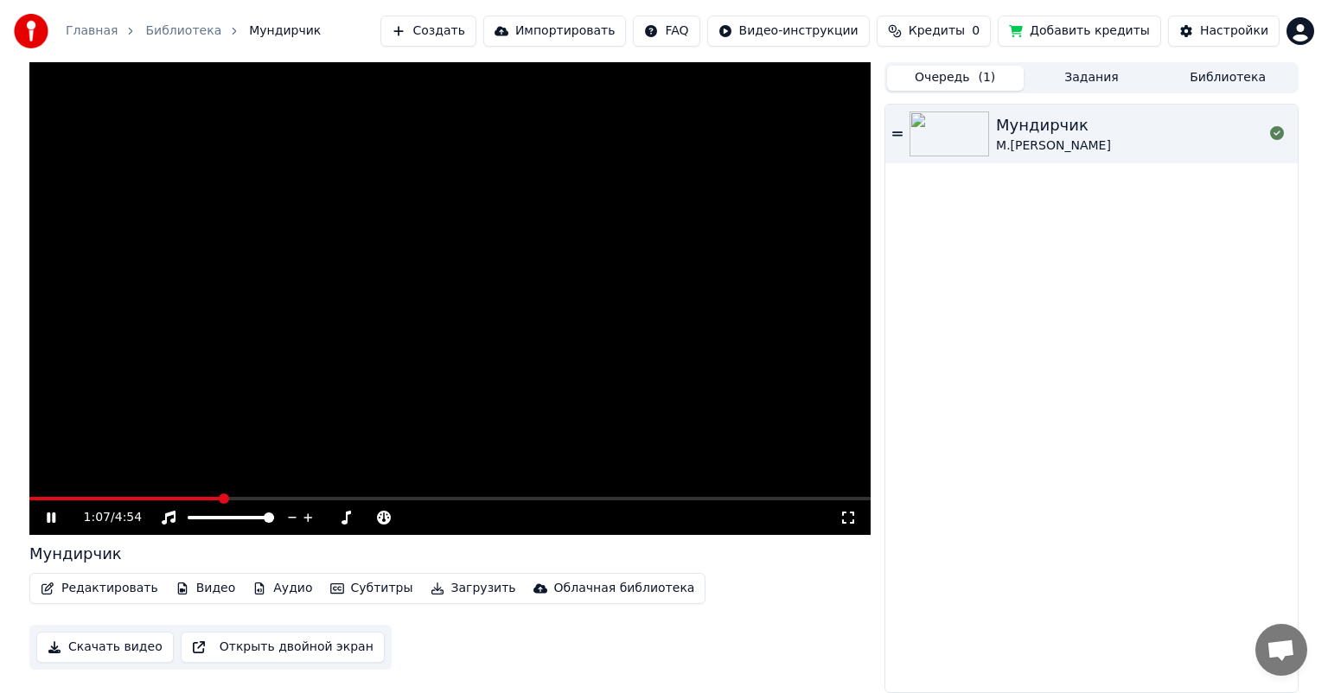
click at [46, 519] on icon at bounding box center [63, 518] width 41 height 14
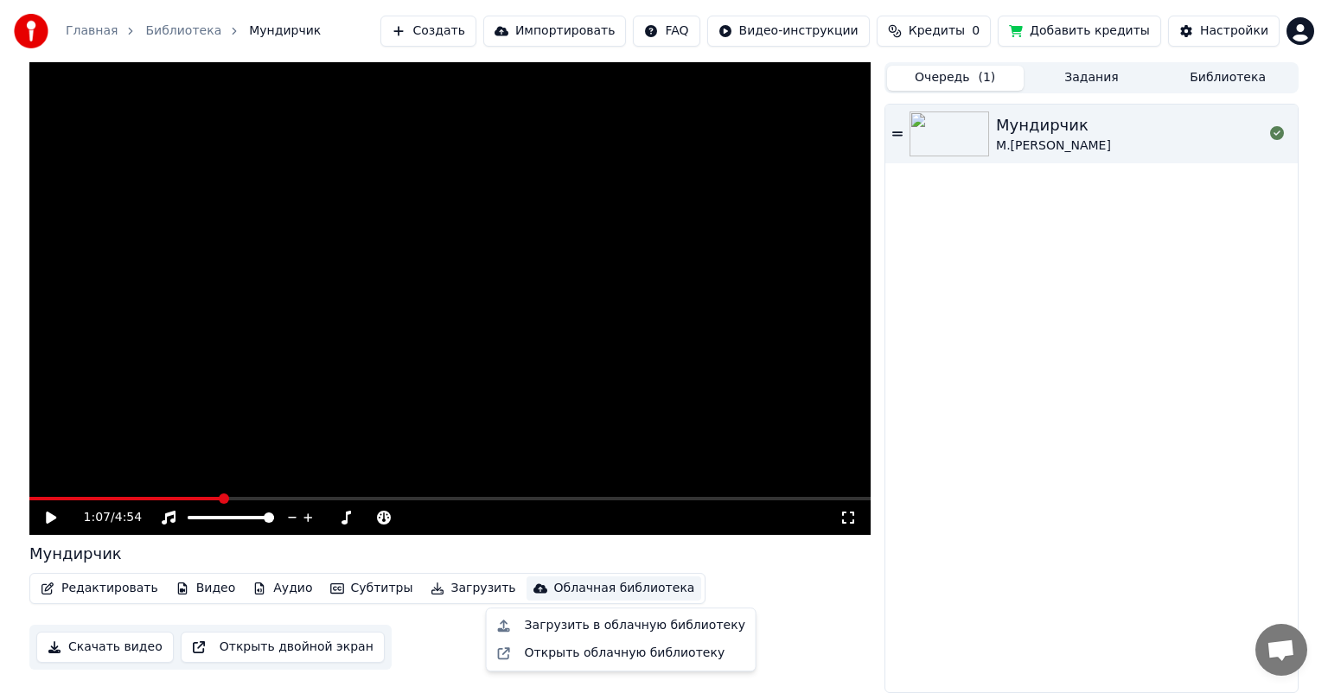
click at [554, 589] on div "Облачная библиотека" at bounding box center [624, 588] width 141 height 17
click at [577, 661] on div "Открыть облачную библиотеку" at bounding box center [625, 653] width 201 height 17
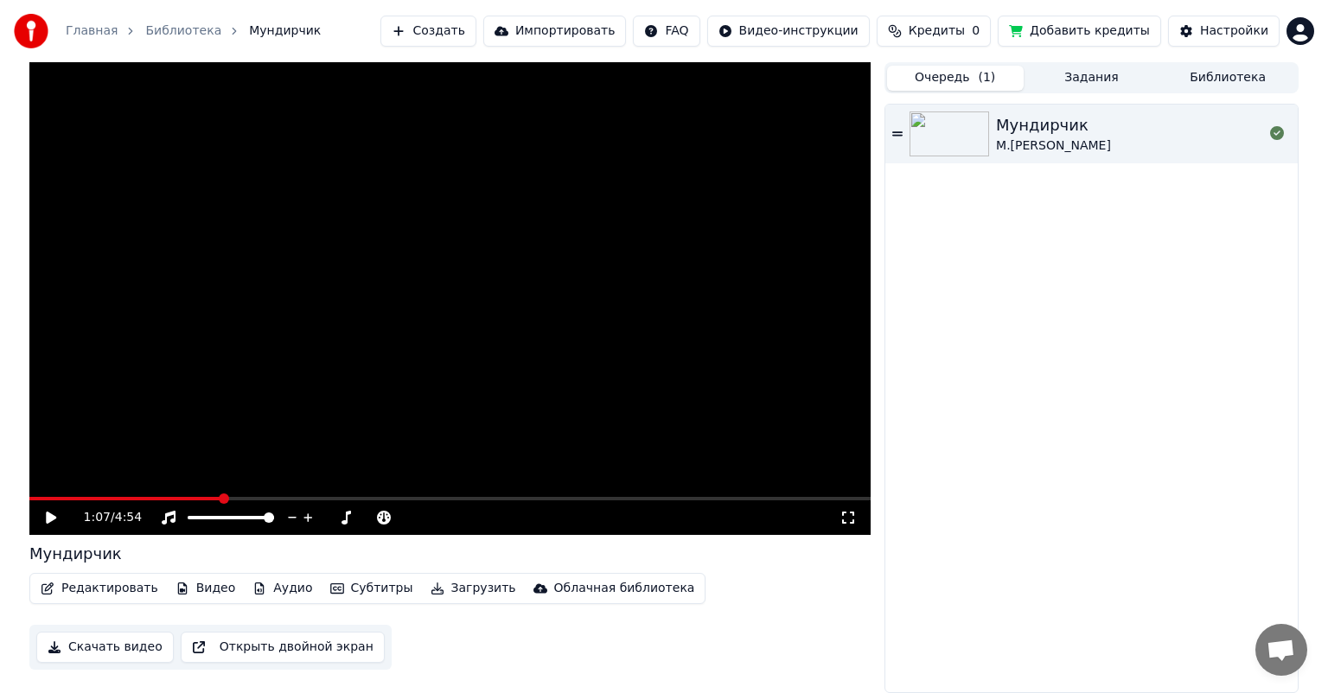
click at [43, 517] on icon at bounding box center [63, 518] width 41 height 14
click at [347, 519] on icon at bounding box center [345, 518] width 17 height 14
click at [345, 509] on span at bounding box center [345, 507] width 9 height 9
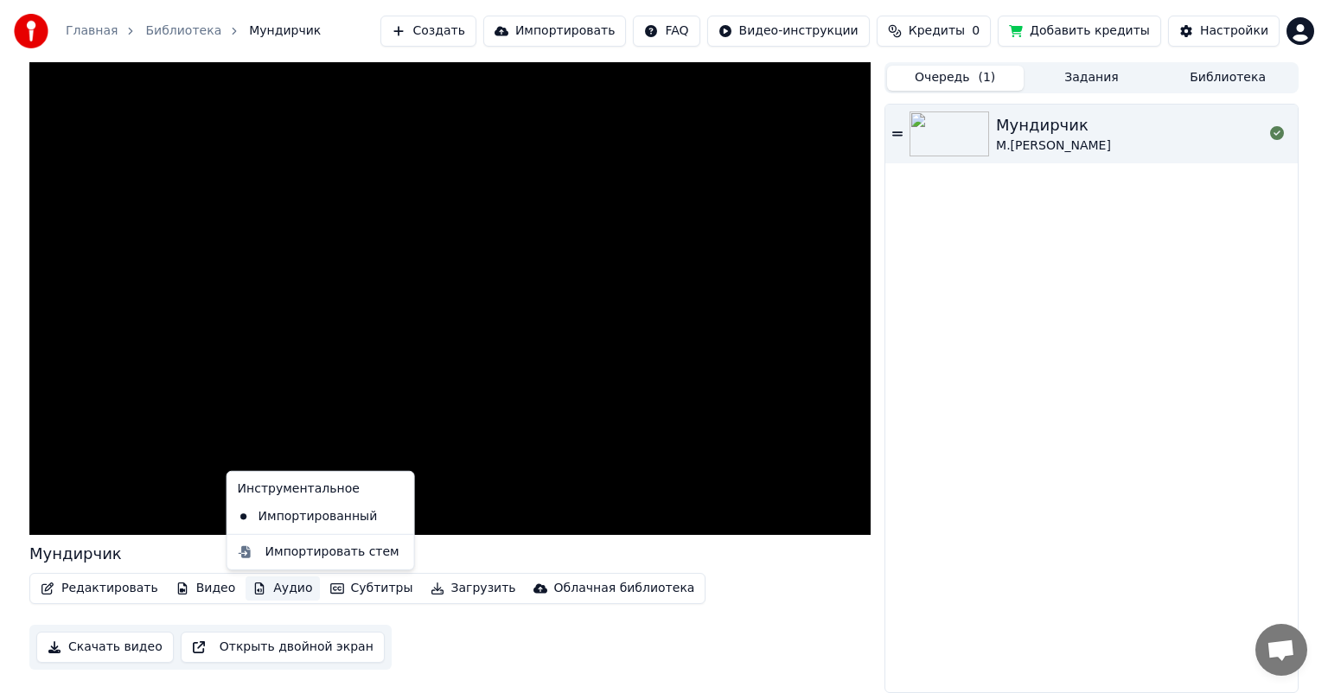
click at [255, 588] on icon "button" at bounding box center [260, 589] width 10 height 12
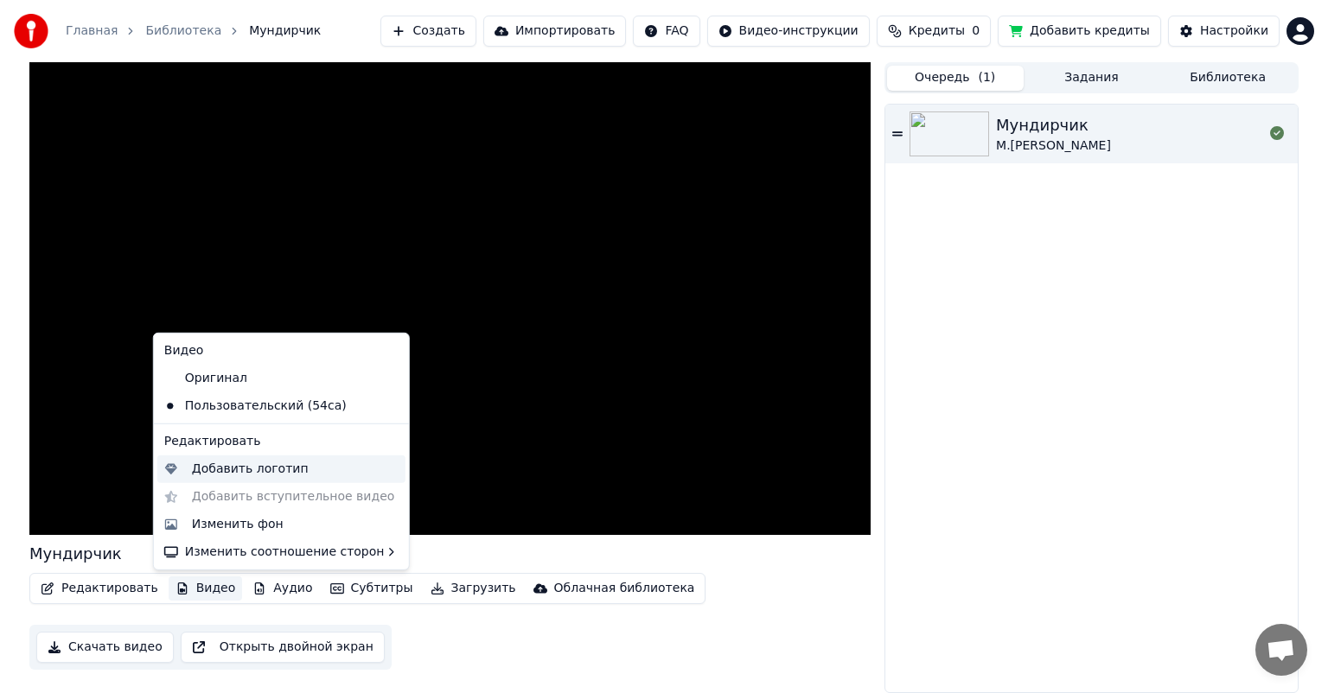
click at [244, 477] on div "Добавить логотип" at bounding box center [281, 470] width 248 height 28
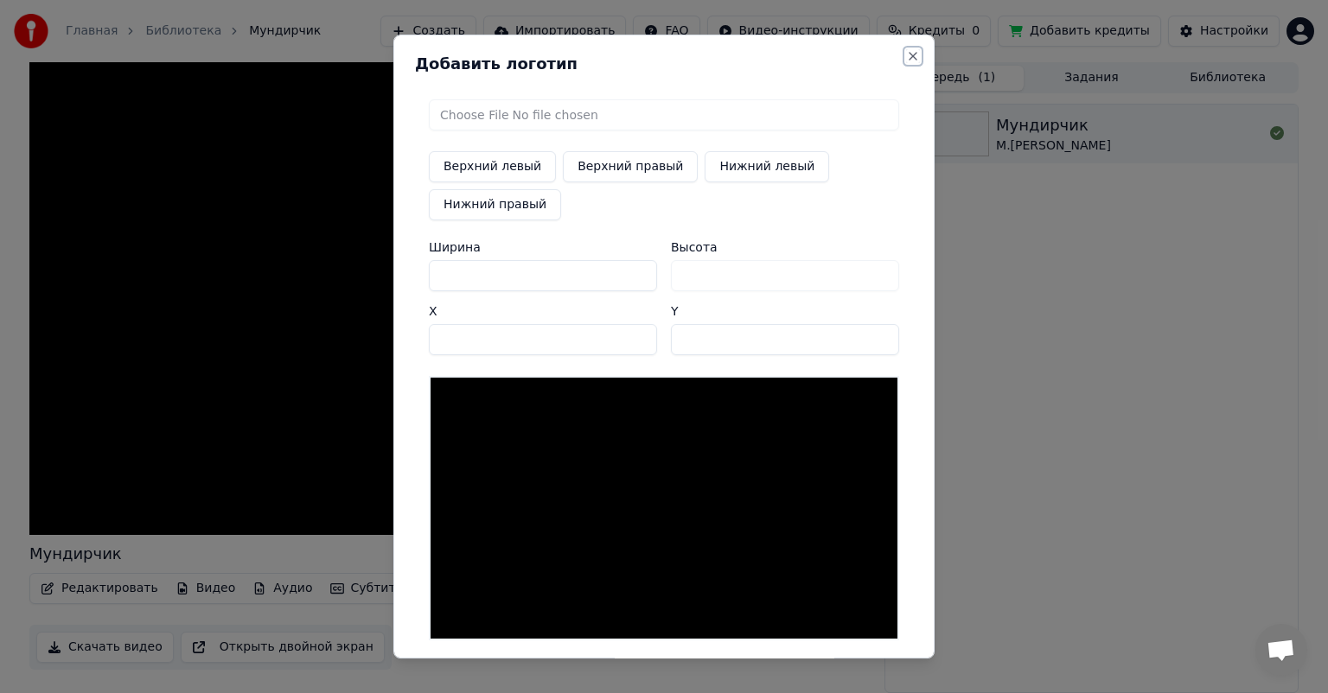
click at [906, 56] on button "Close" at bounding box center [913, 56] width 14 height 14
